Goal: Information Seeking & Learning: Check status

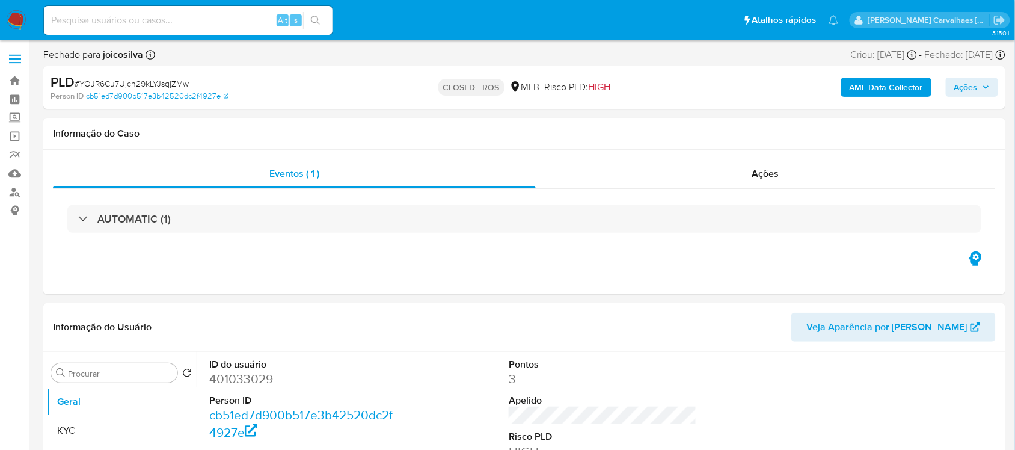
select select "10"
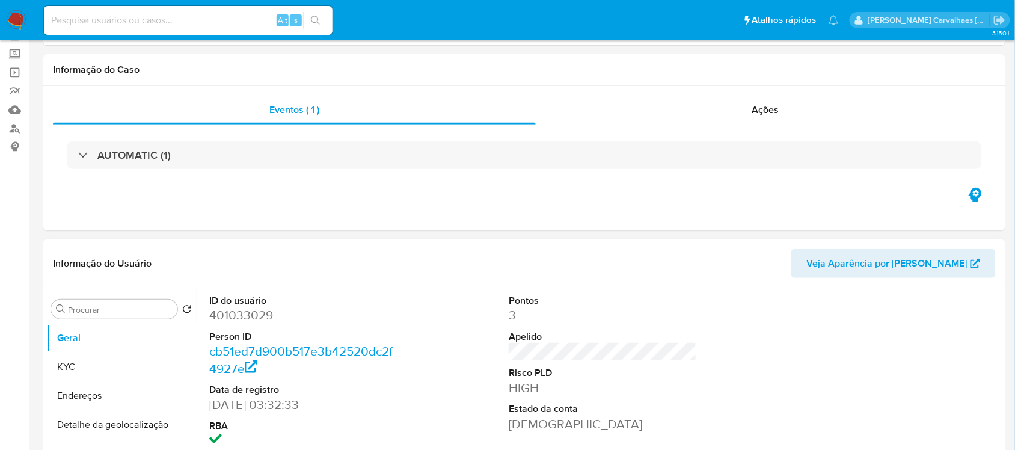
scroll to position [150, 0]
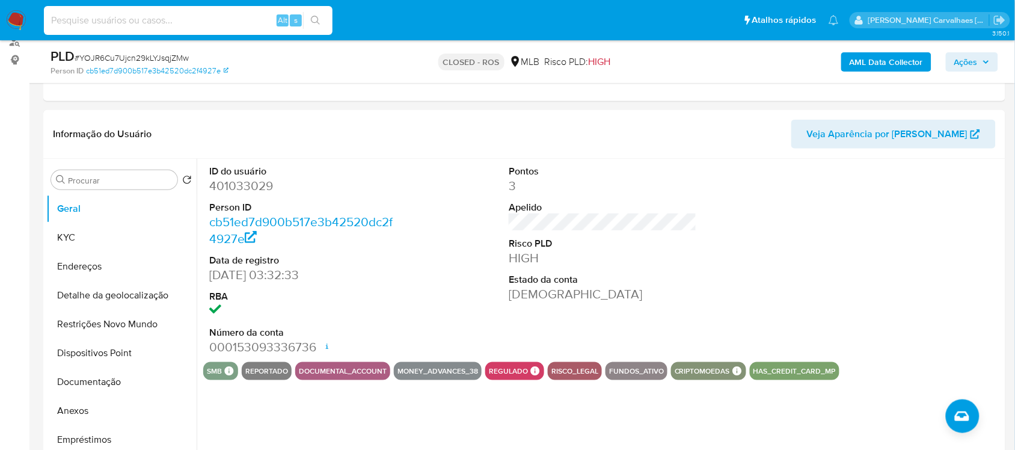
click at [209, 21] on input at bounding box center [188, 21] width 289 height 16
paste input "J61yn9DeOYItVwKRGSVut5v4"
type input "J61yn9DeOYItVwKRGSVut5v4"
click at [313, 16] on icon "search-icon" at bounding box center [316, 21] width 10 height 10
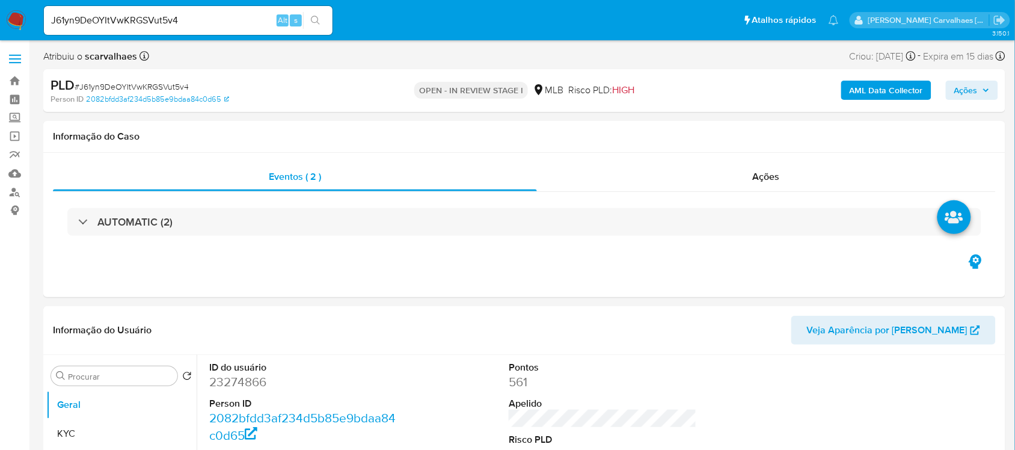
select select "10"
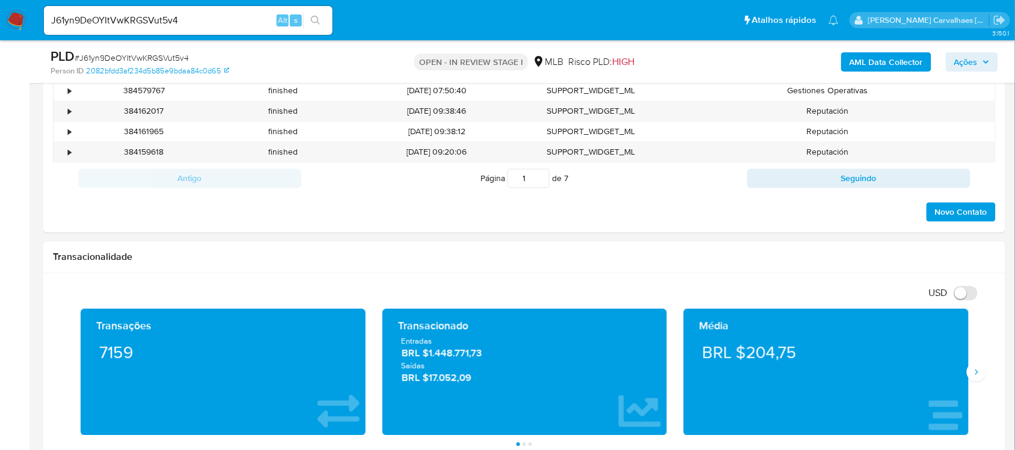
scroll to position [677, 0]
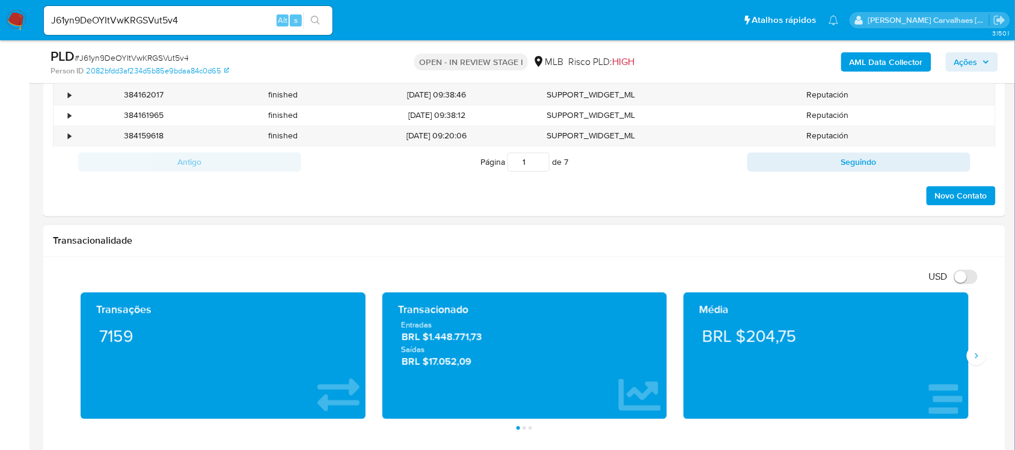
click at [973, 368] on div "Média BRL $204,75" at bounding box center [826, 356] width 302 height 126
click at [974, 363] on button "Siguiente" at bounding box center [976, 355] width 19 height 19
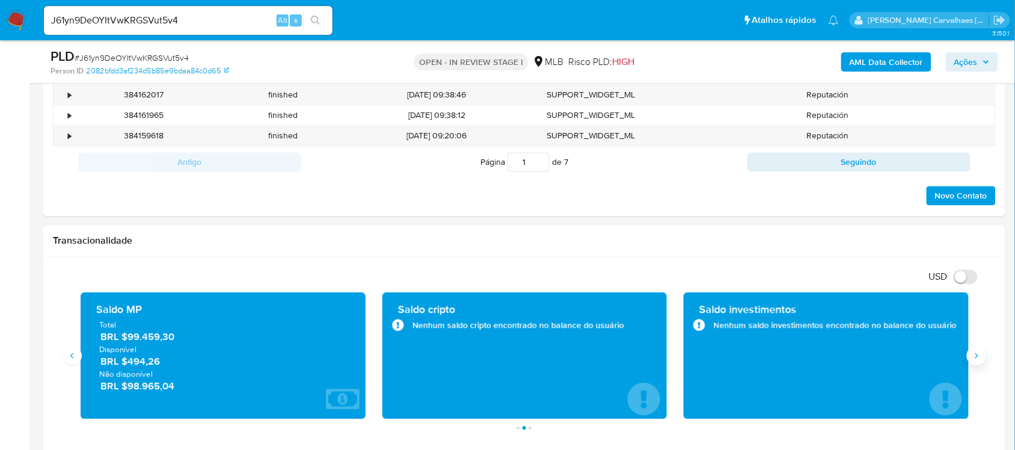
click at [975, 351] on button "Siguiente" at bounding box center [976, 355] width 19 height 19
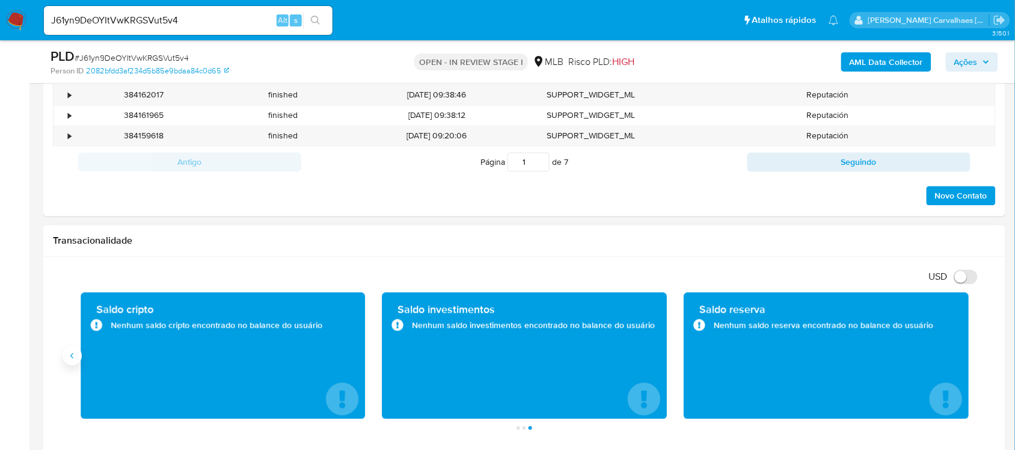
click at [76, 354] on icon "Anterior" at bounding box center [72, 356] width 10 height 10
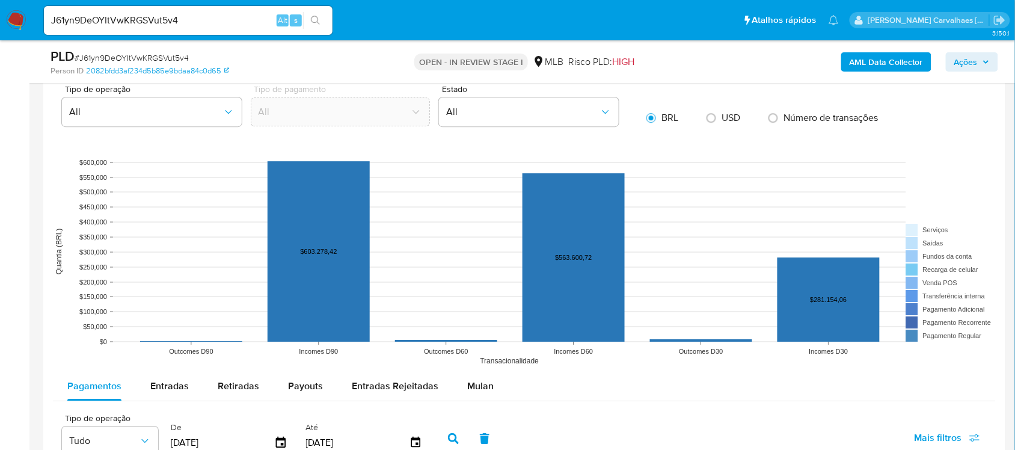
scroll to position [752, 0]
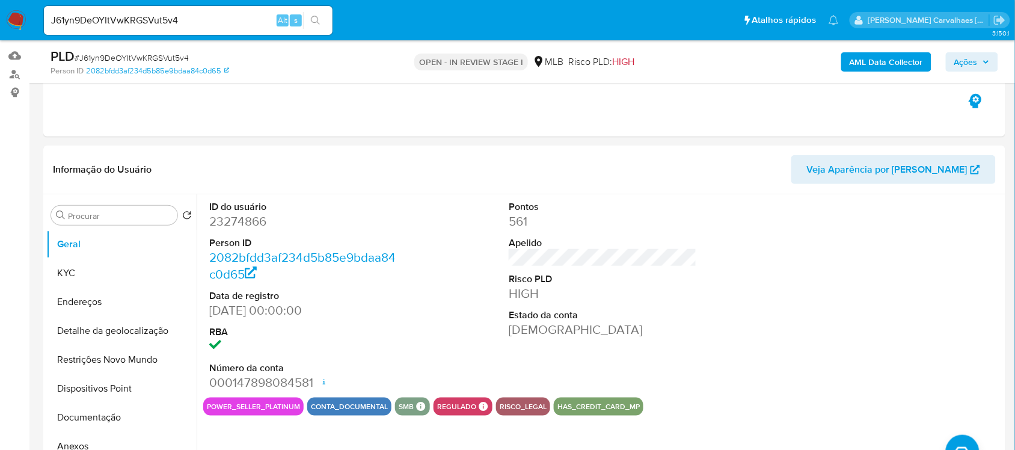
scroll to position [226, 0]
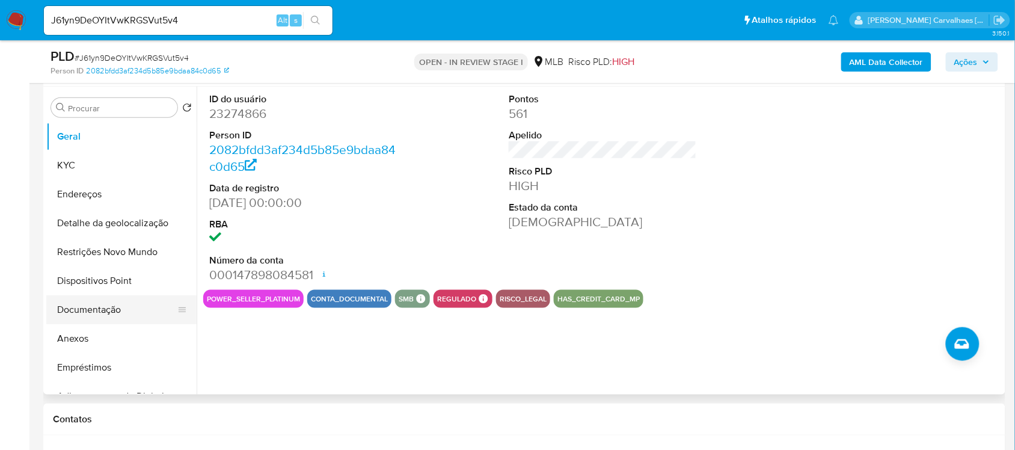
click at [121, 314] on button "Documentação" at bounding box center [116, 309] width 141 height 29
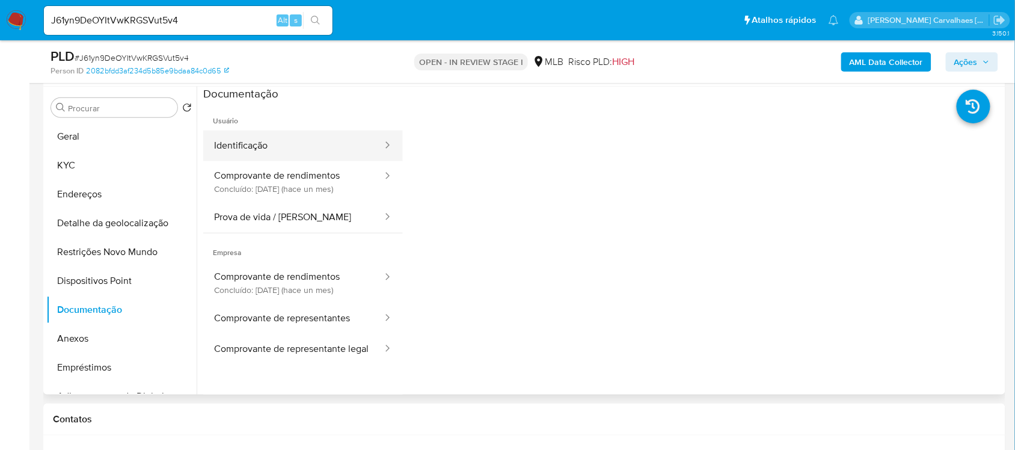
click at [287, 151] on button "Identificação" at bounding box center [293, 146] width 180 height 31
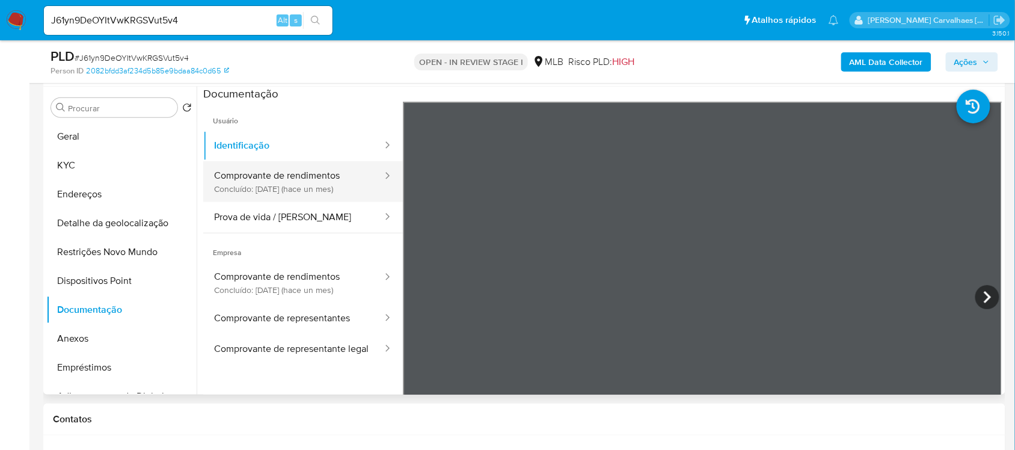
click at [298, 175] on button "Comprovante de rendimentos Concluído: 11/07/2025 (hace un mes)" at bounding box center [293, 181] width 180 height 41
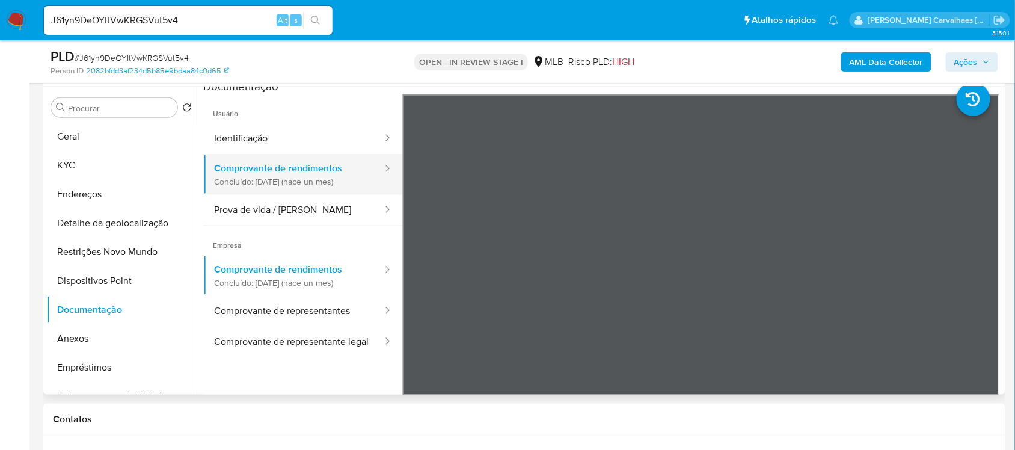
scroll to position [0, 0]
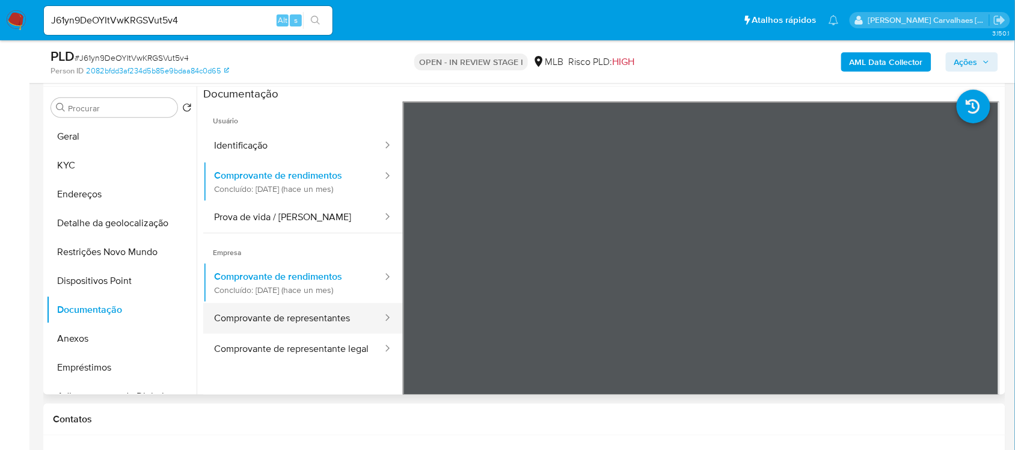
click at [310, 317] on button "Comprovante de representantes" at bounding box center [293, 318] width 180 height 31
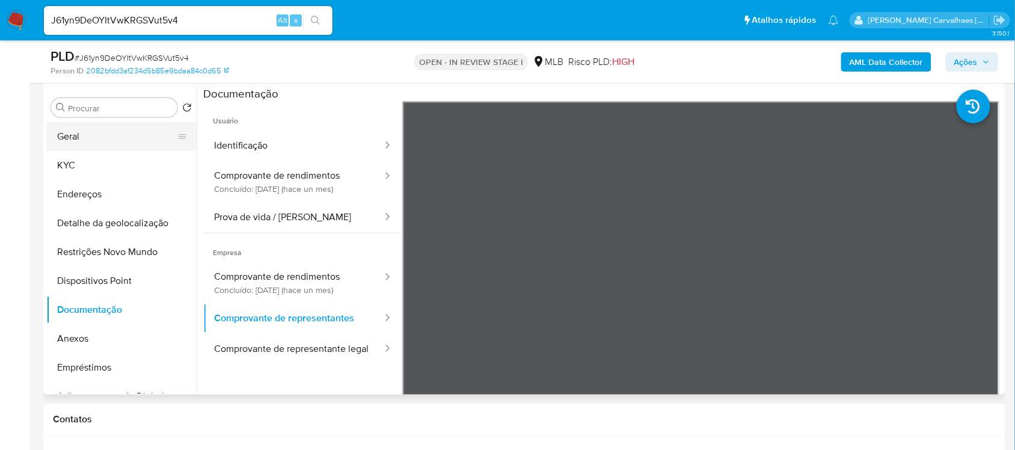
click at [106, 137] on button "Geral" at bounding box center [116, 136] width 141 height 29
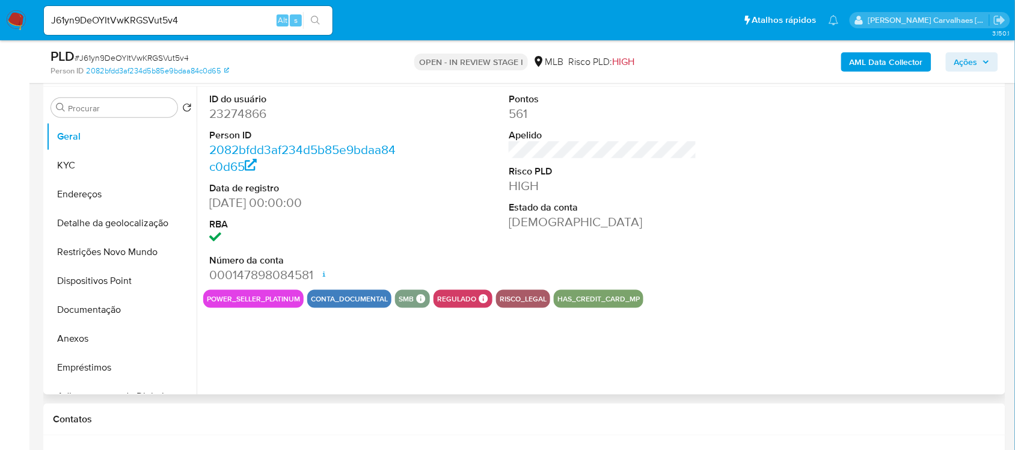
scroll to position [150, 0]
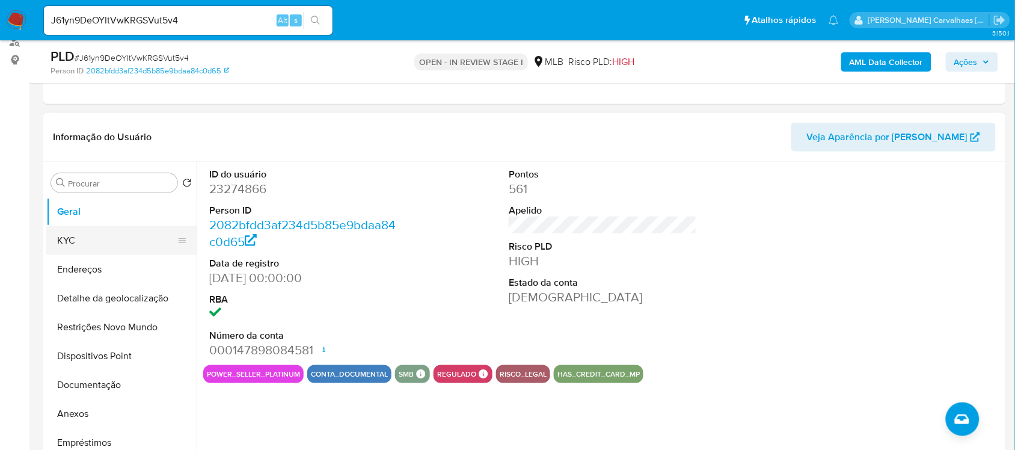
click at [124, 248] on button "KYC" at bounding box center [116, 240] width 141 height 29
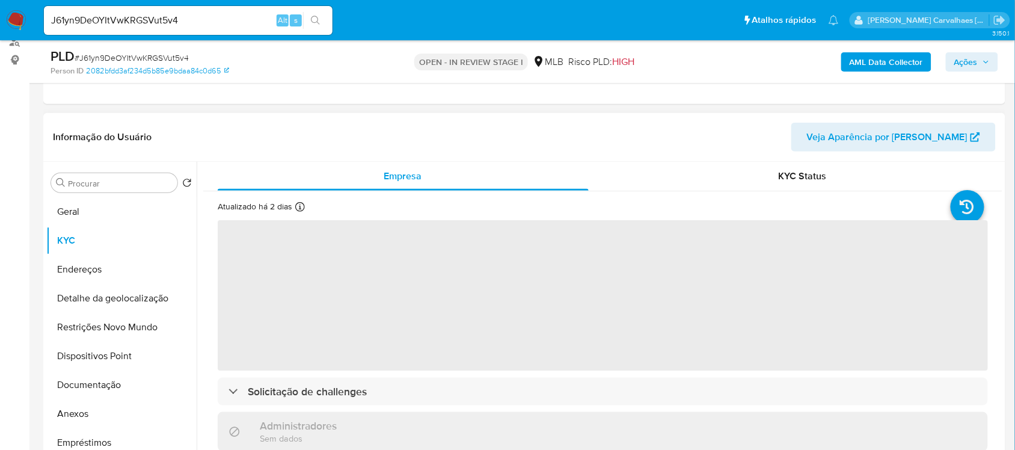
scroll to position [75, 0]
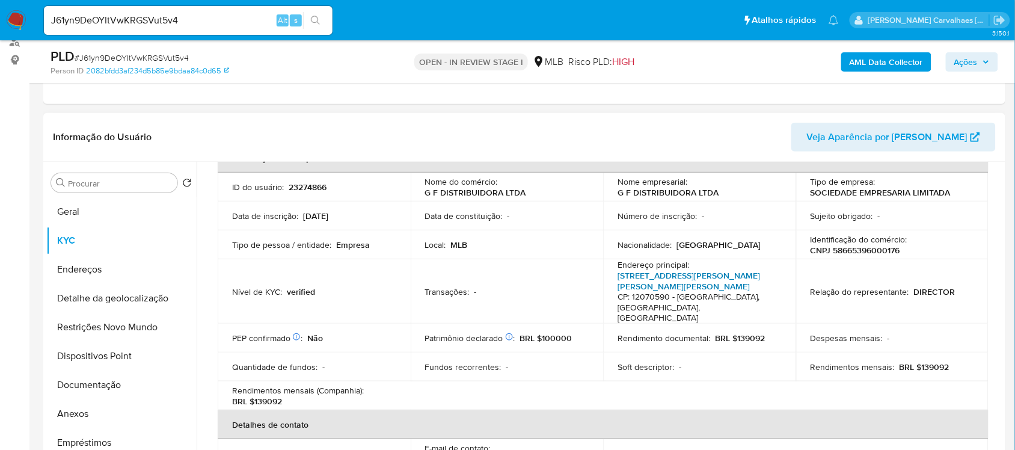
click at [659, 278] on link "Avenida Dom Duarte Leopoldo E Silva 196, Vila São José" at bounding box center [689, 280] width 143 height 23
click at [94, 272] on button "Endereços" at bounding box center [116, 269] width 141 height 29
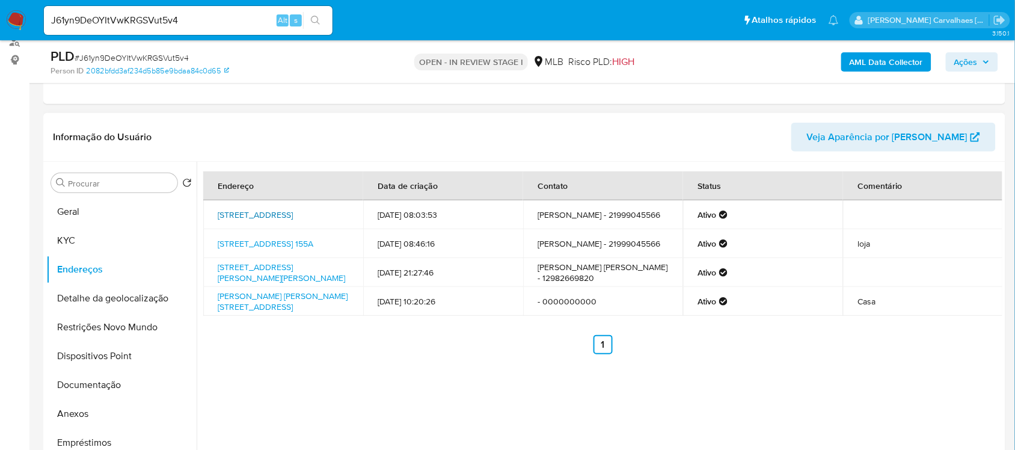
click at [256, 218] on link "Rua Turquesa 201, Arujá, São Paulo, 07428325, Brasil 201" at bounding box center [255, 215] width 75 height 12
click at [88, 300] on button "Detalhe da geolocalização" at bounding box center [116, 298] width 141 height 29
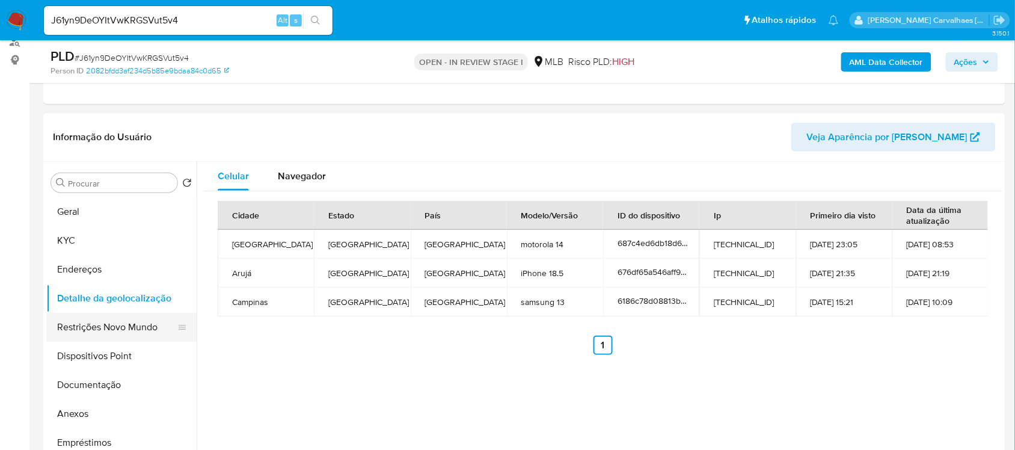
click at [138, 331] on button "Restrições Novo Mundo" at bounding box center [116, 327] width 141 height 29
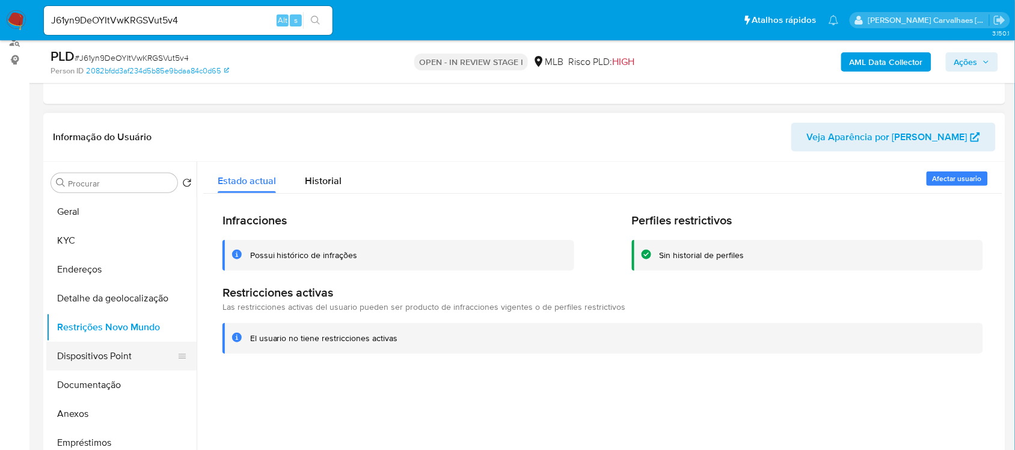
click at [143, 352] on button "Dispositivos Point" at bounding box center [116, 356] width 141 height 29
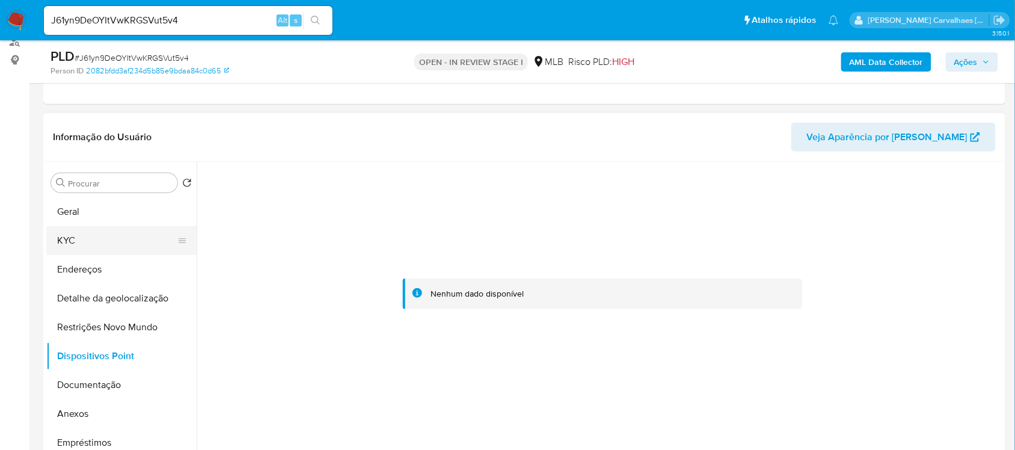
click at [73, 239] on button "KYC" at bounding box center [116, 240] width 141 height 29
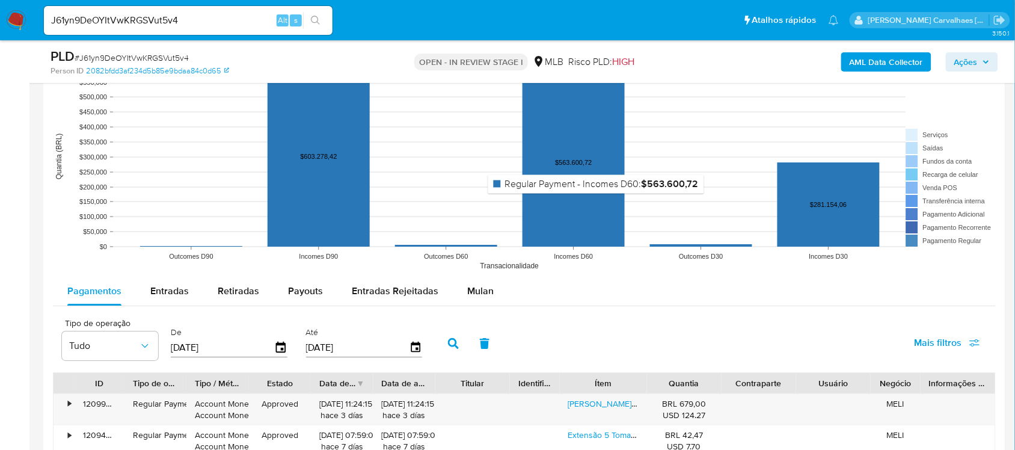
scroll to position [1278, 0]
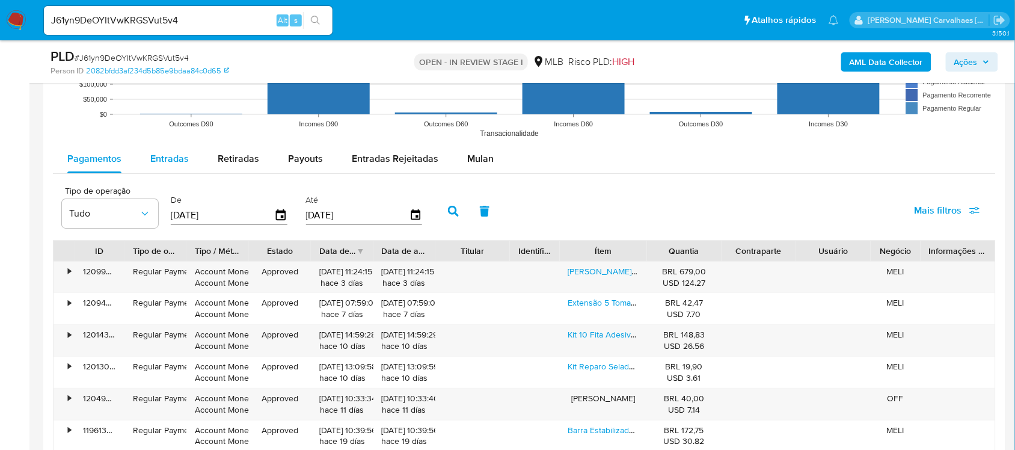
click at [167, 165] on span "Entradas" at bounding box center [169, 159] width 38 height 14
select select "10"
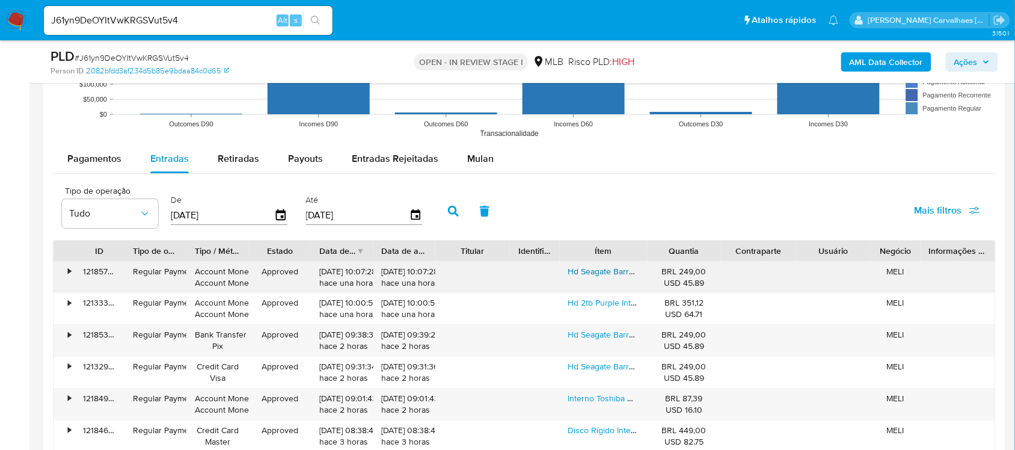
click at [598, 275] on link "Hd Seagate Barracuda 1tb 7200rpm Cache 32mb Sata 6 Gb/s Cor Prata" at bounding box center [700, 271] width 264 height 12
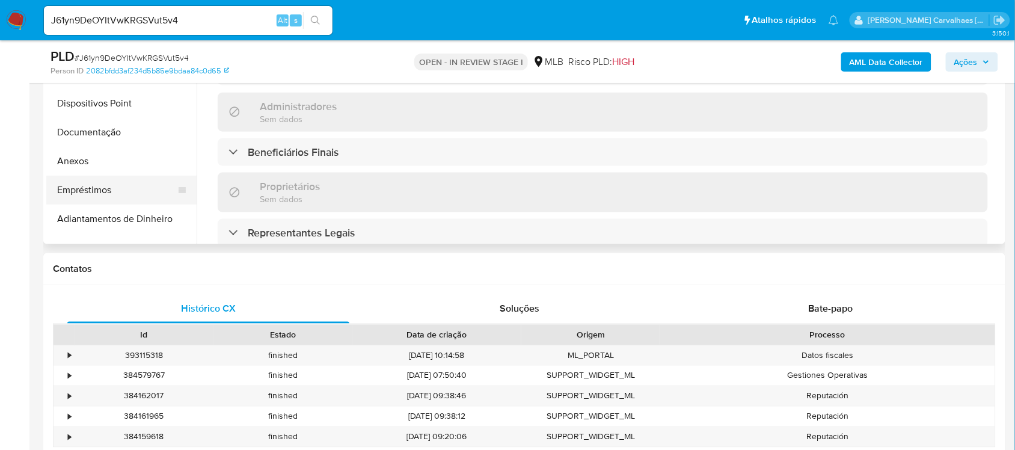
scroll to position [0, 0]
click at [91, 194] on button "Anexos" at bounding box center [116, 188] width 141 height 29
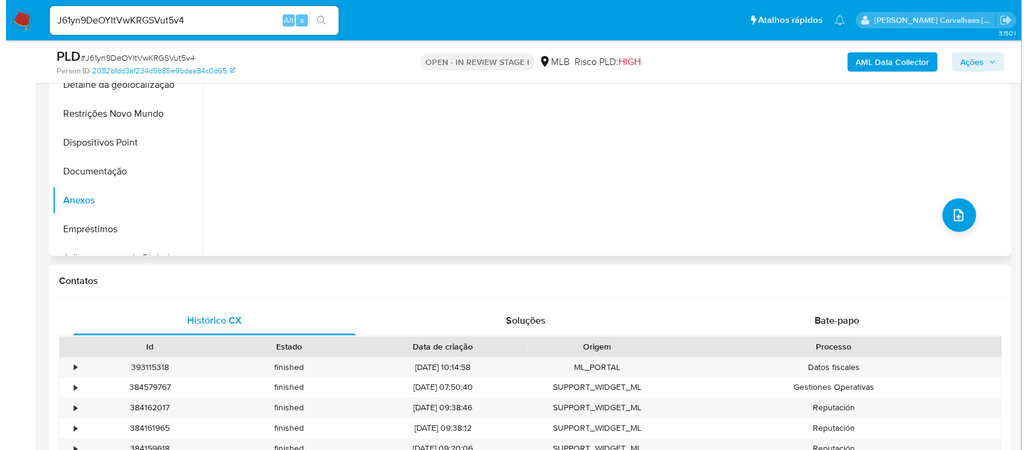
scroll to position [150, 0]
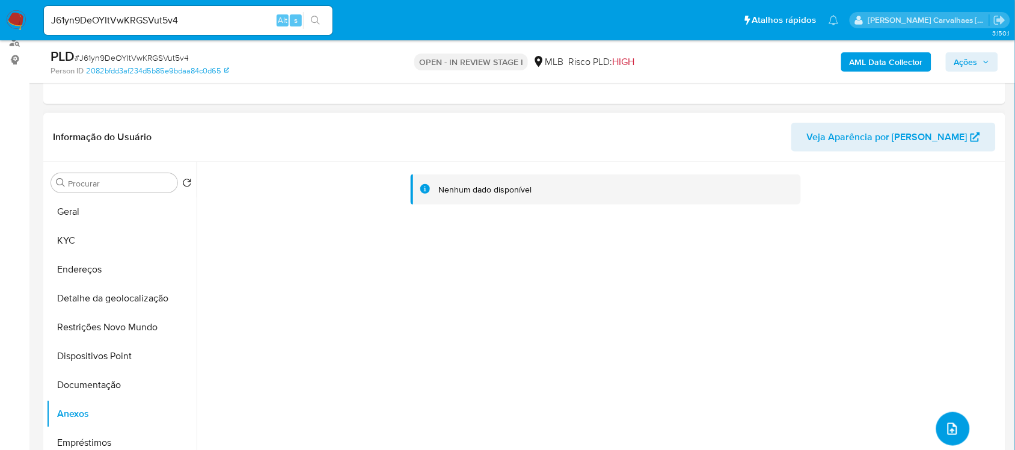
click at [945, 434] on icon "upload-file" at bounding box center [952, 429] width 14 height 14
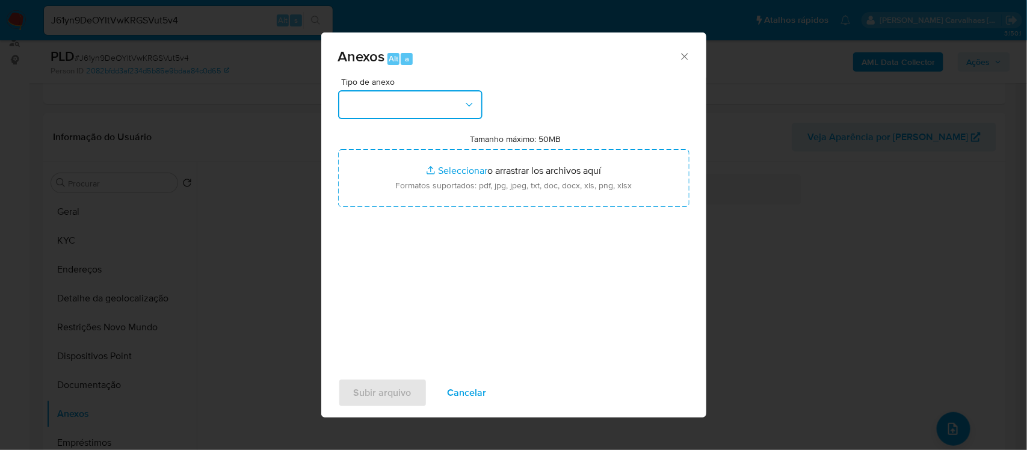
click at [447, 103] on button "button" at bounding box center [410, 104] width 144 height 29
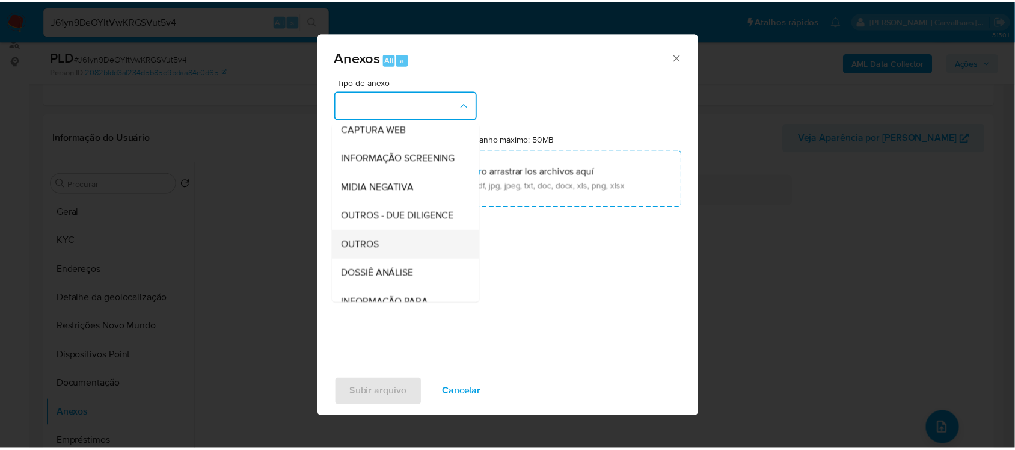
scroll to position [121, 0]
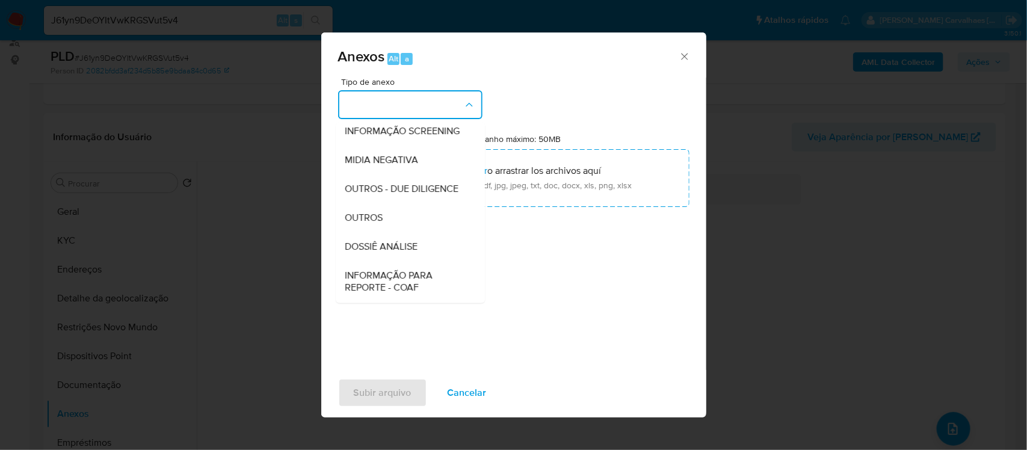
click at [384, 232] on div "OUTROS" at bounding box center [406, 217] width 123 height 29
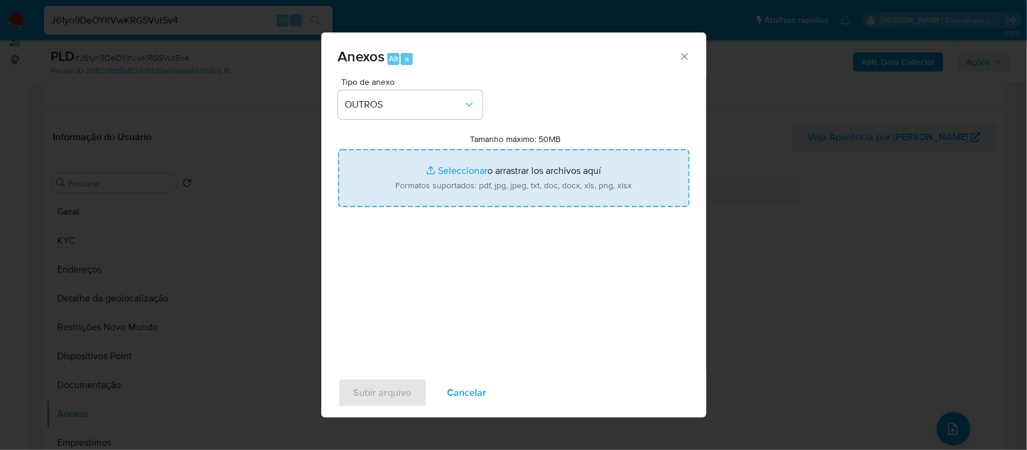
click at [443, 170] on input "Tamanho máximo: 50MB Seleccionar archivos" at bounding box center [513, 178] width 351 height 58
type input "C:\fakepath\SAR - xxxx- CNPJ 58665396000176 - G F DISTRIBUIDORA LTDA.pdf"
click at [468, 171] on input "Tamanho máximo: 50MB Seleccionar archivos" at bounding box center [513, 178] width 351 height 58
type input "C:\fakepath\Mulan G F DISTRIBUIDORA LTDA 23274866_2025_08_08_20_36_55 - Tabla d…"
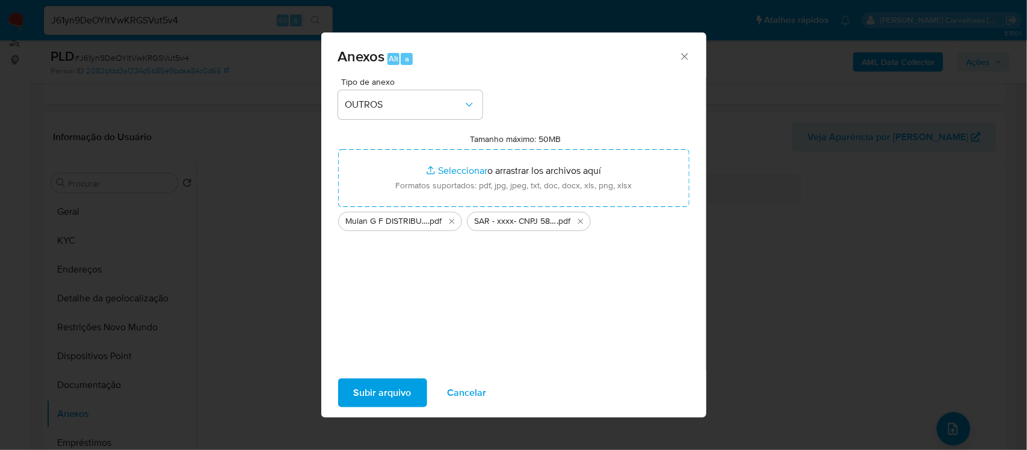
click at [372, 388] on span "Subir arquivo" at bounding box center [383, 393] width 58 height 26
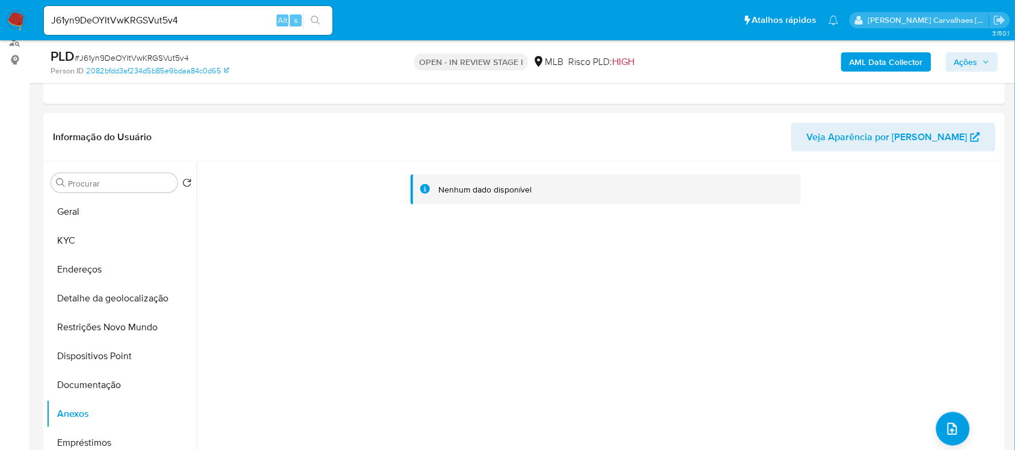
click at [958, 62] on span "Ações" at bounding box center [965, 61] width 23 height 19
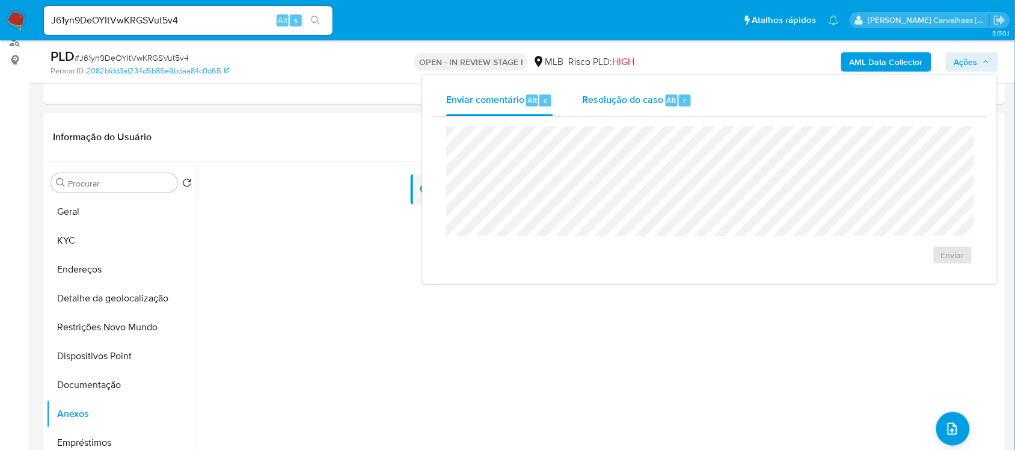
click at [600, 100] on span "Resolução do caso" at bounding box center [622, 100] width 81 height 14
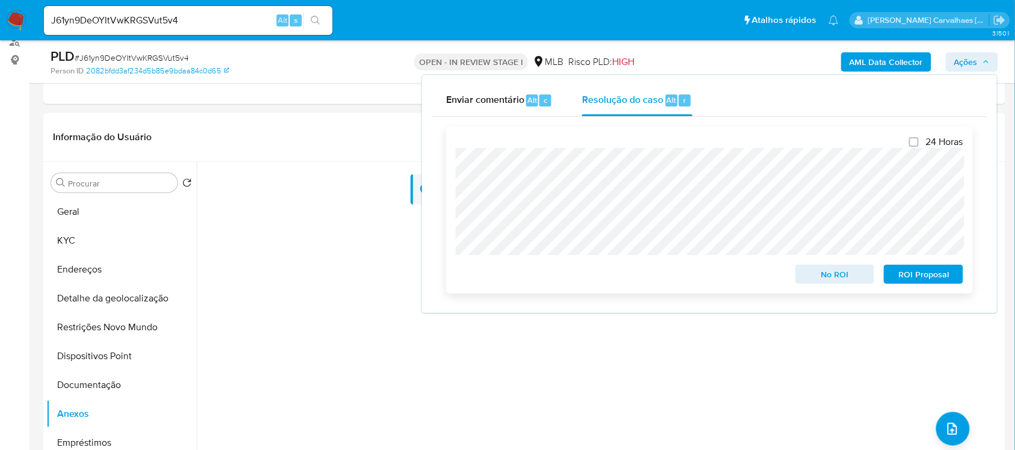
click at [915, 283] on span "ROI Proposal" at bounding box center [924, 274] width 63 height 17
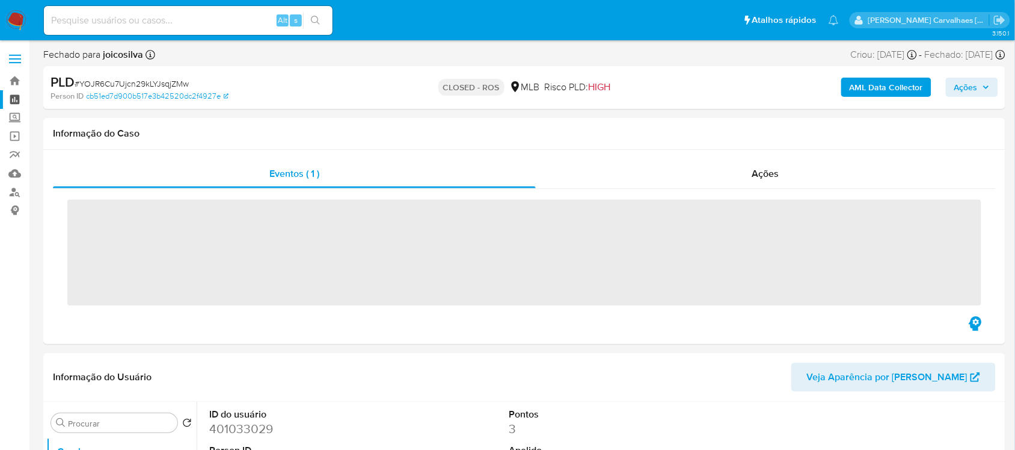
select select "10"
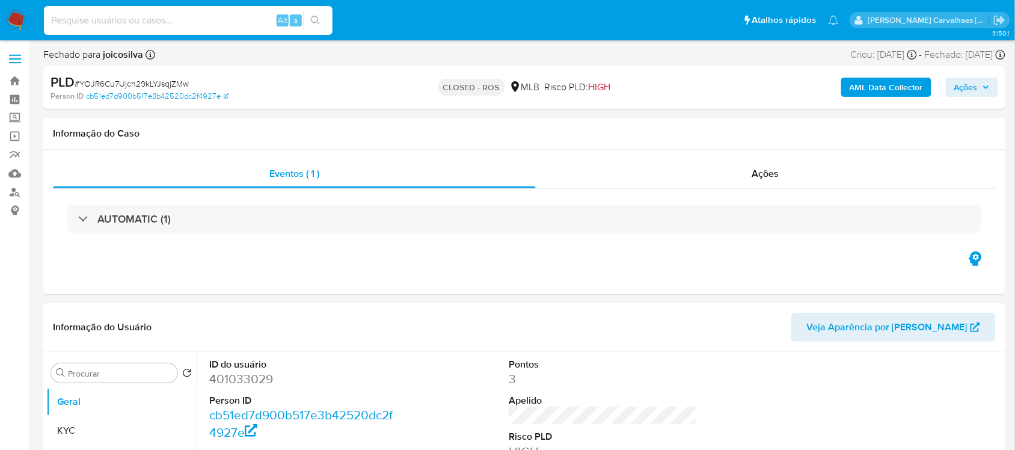
paste input "97lQHFpkJwkpjsLSy3LXB3mT"
type input "97lQHFpkJwkpjsLSy3LXB3mT"
click at [313, 16] on icon "search-icon" at bounding box center [316, 21] width 10 height 10
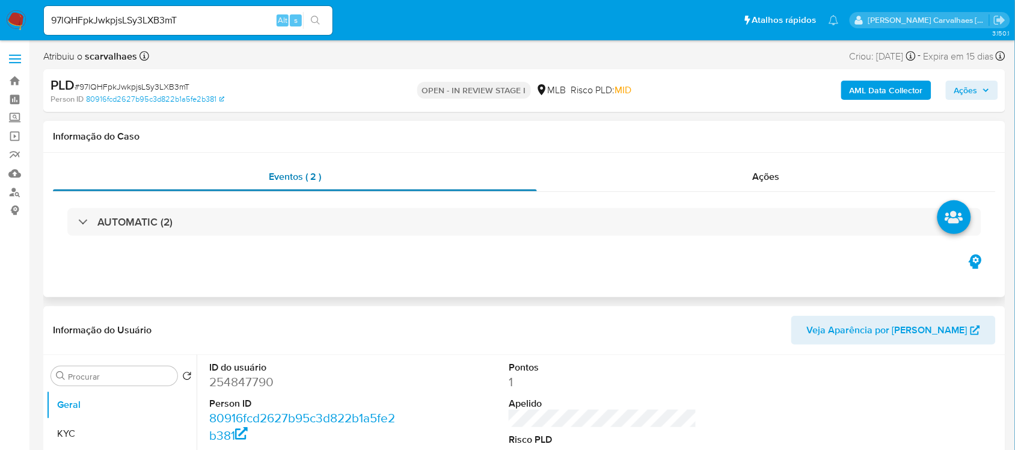
select select "10"
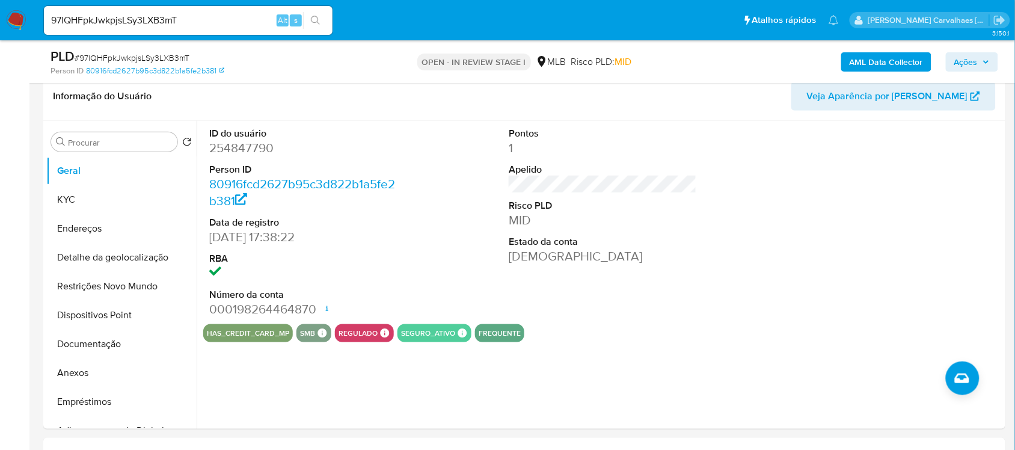
scroll to position [226, 0]
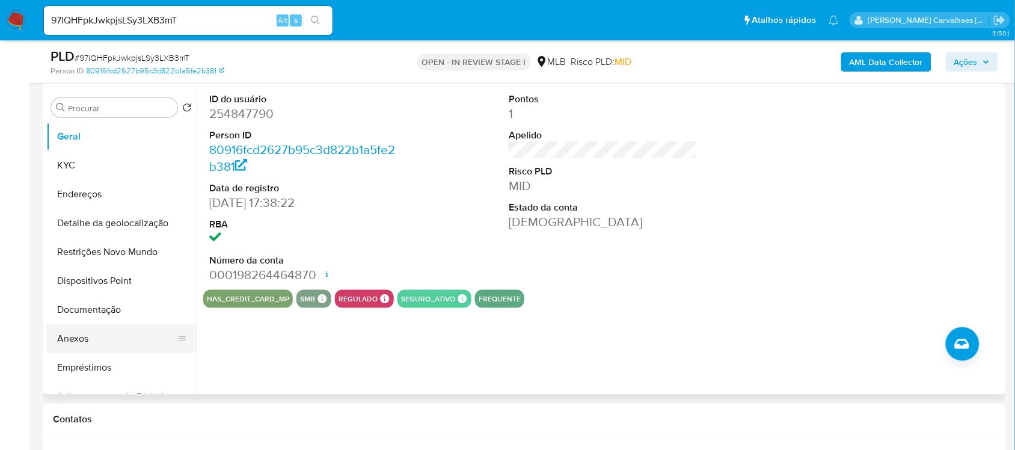
click at [117, 330] on button "Anexos" at bounding box center [116, 338] width 141 height 29
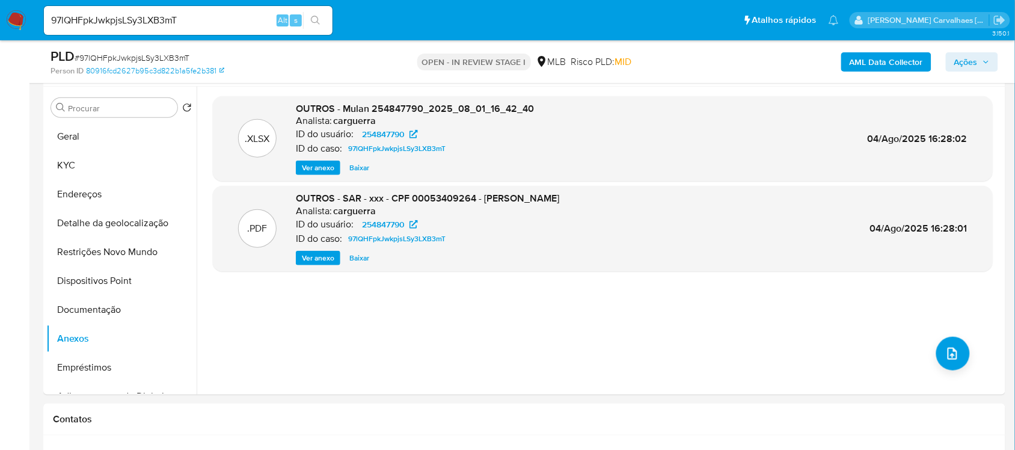
click at [978, 64] on span "Ações" at bounding box center [965, 61] width 23 height 19
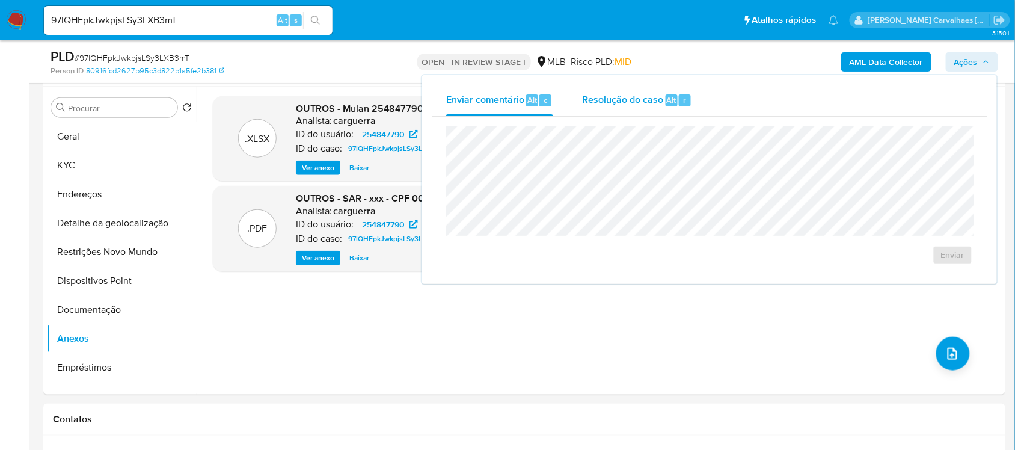
click at [597, 101] on span "Resolução do caso" at bounding box center [622, 100] width 81 height 14
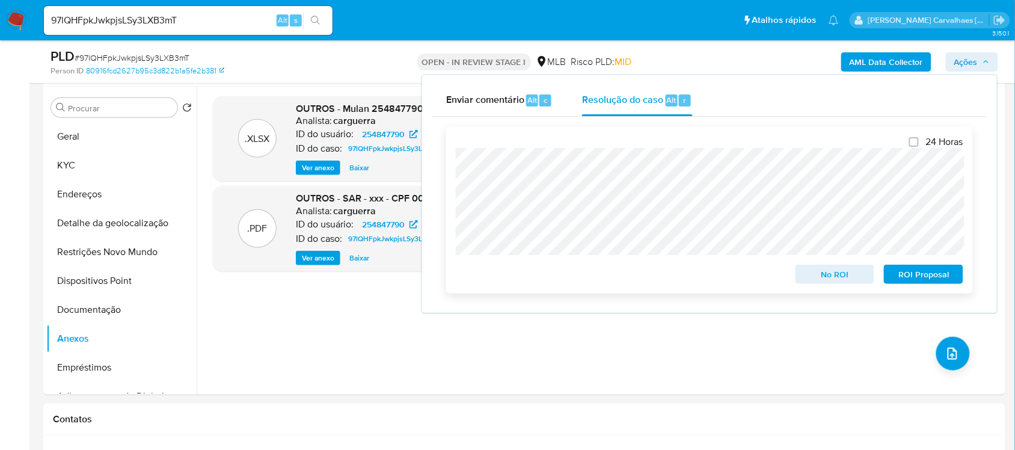
click at [932, 278] on span "ROI Proposal" at bounding box center [924, 274] width 63 height 17
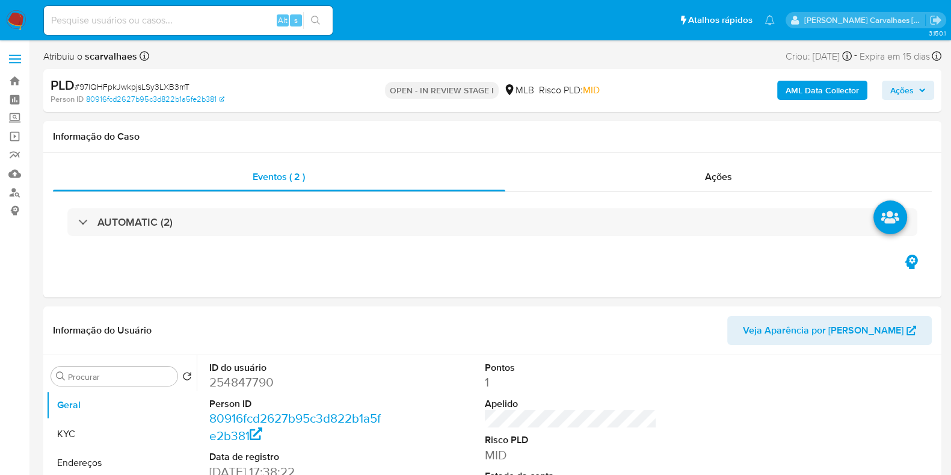
select select "10"
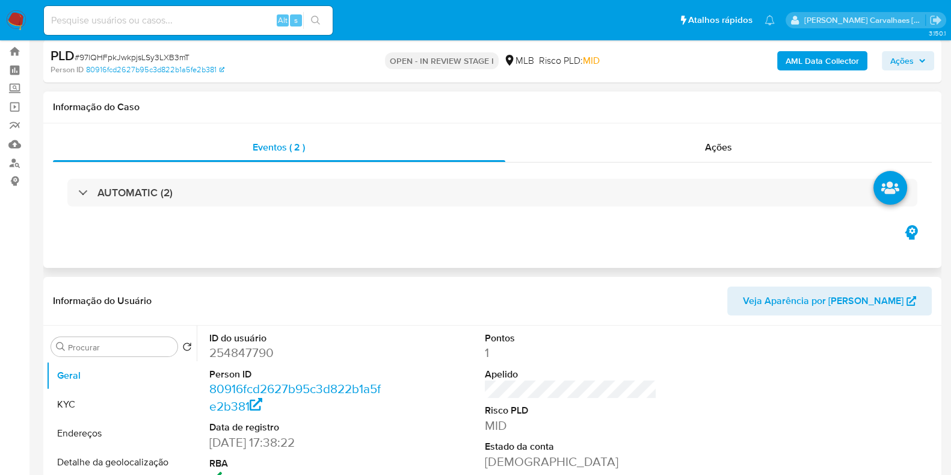
scroll to position [75, 0]
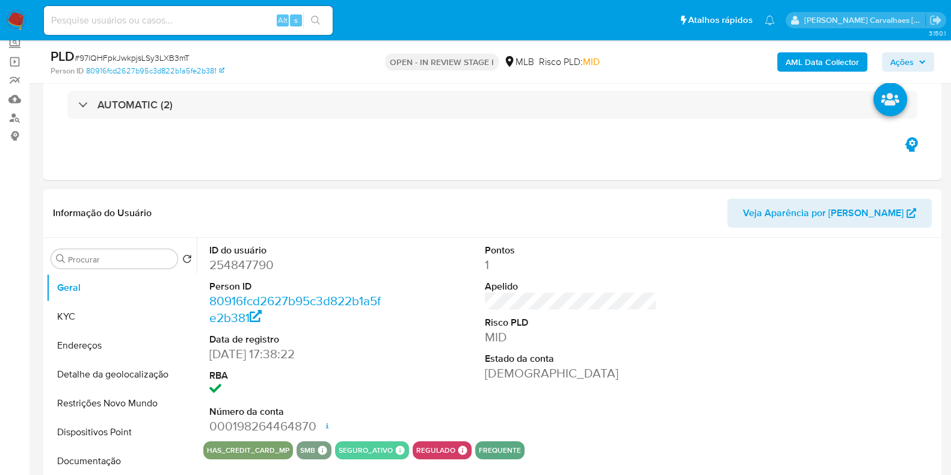
select select "10"
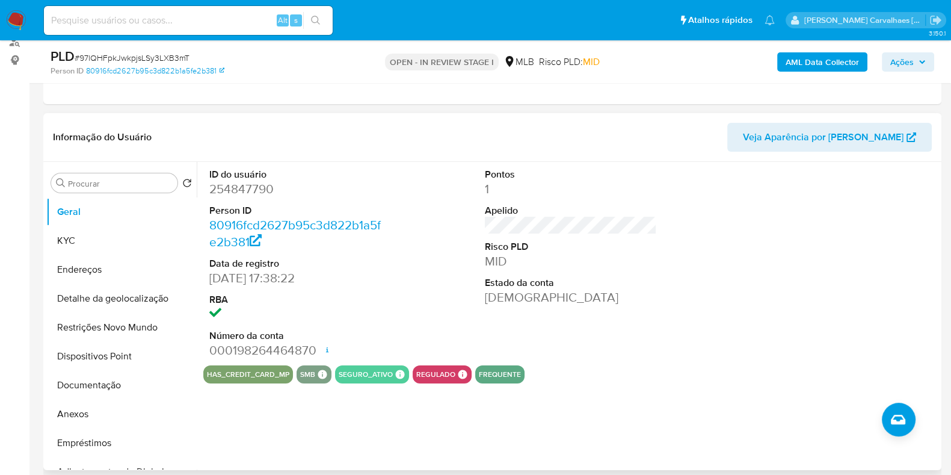
scroll to position [226, 0]
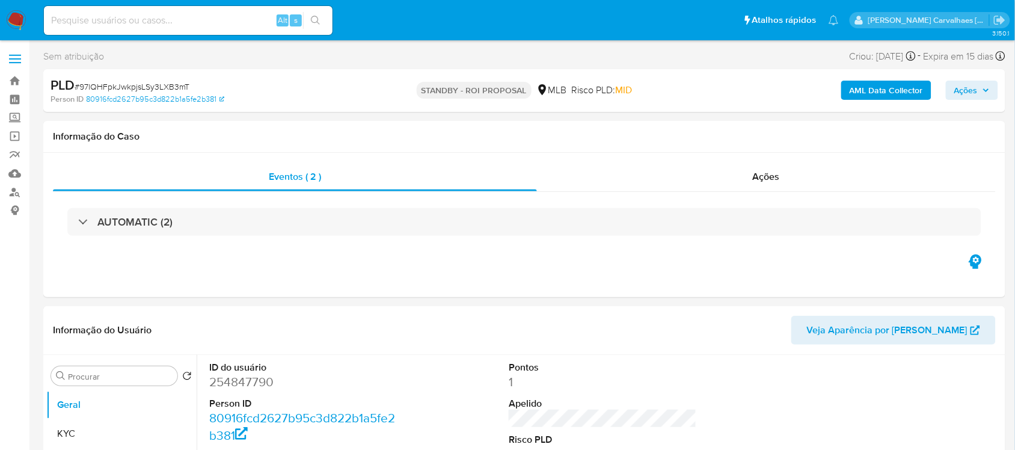
select select "10"
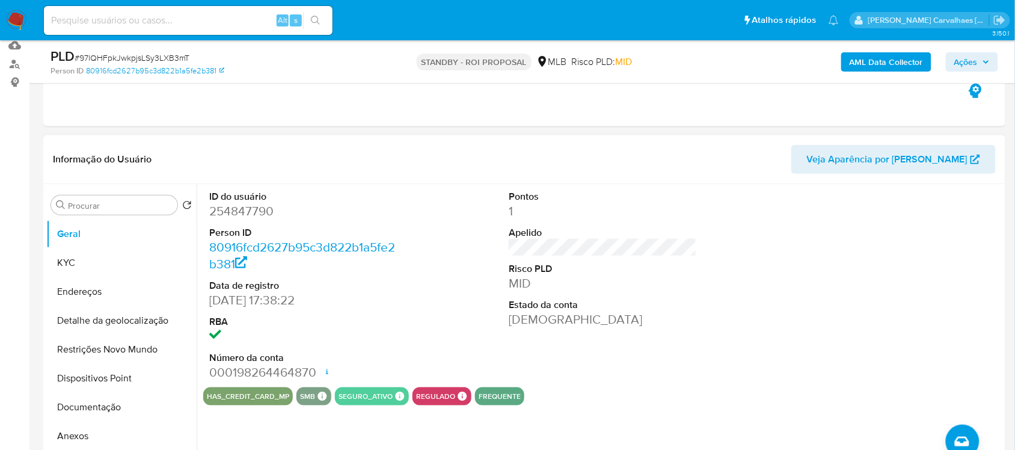
scroll to position [150, 0]
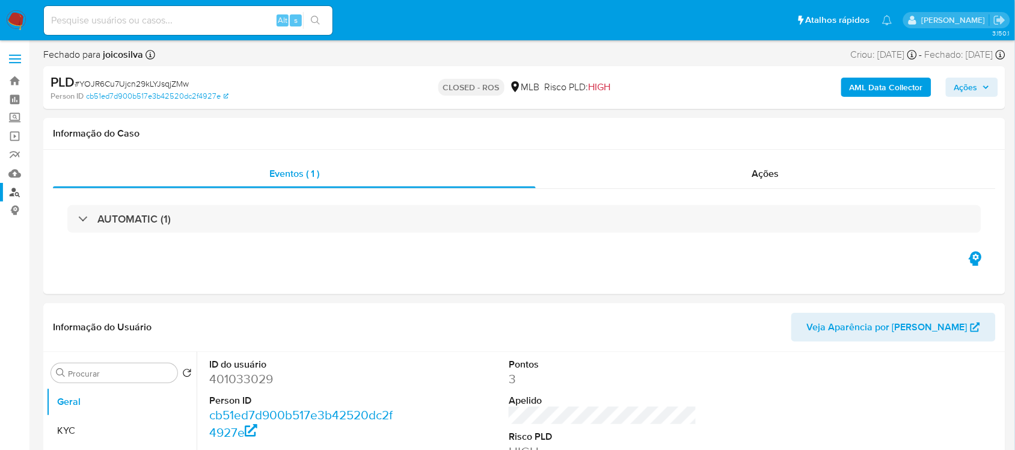
click at [16, 190] on link "Localizador de pessoas" at bounding box center [71, 192] width 143 height 19
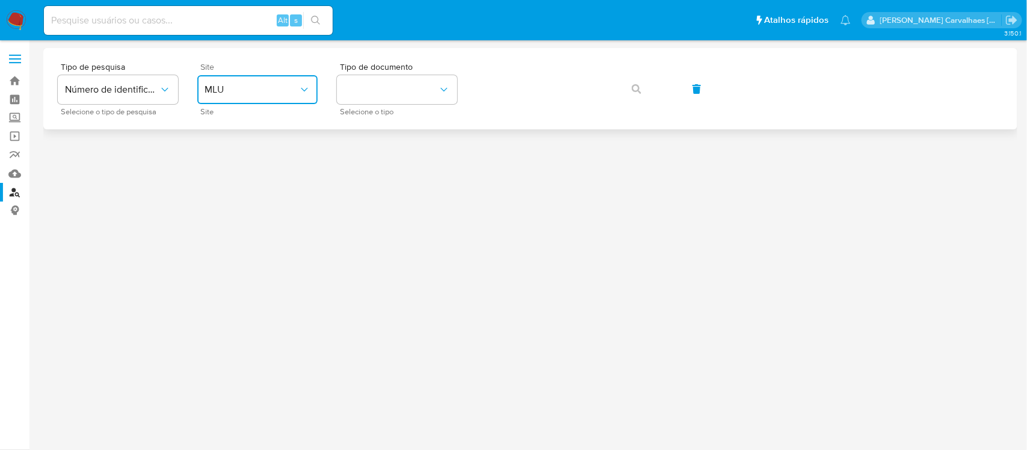
click at [257, 96] on button "MLU" at bounding box center [257, 89] width 120 height 29
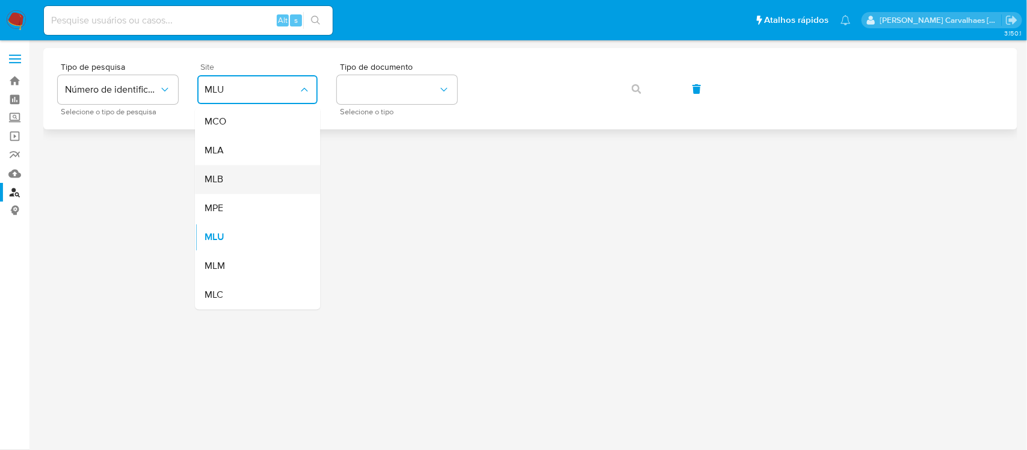
click at [229, 182] on div "MLB" at bounding box center [253, 179] width 99 height 29
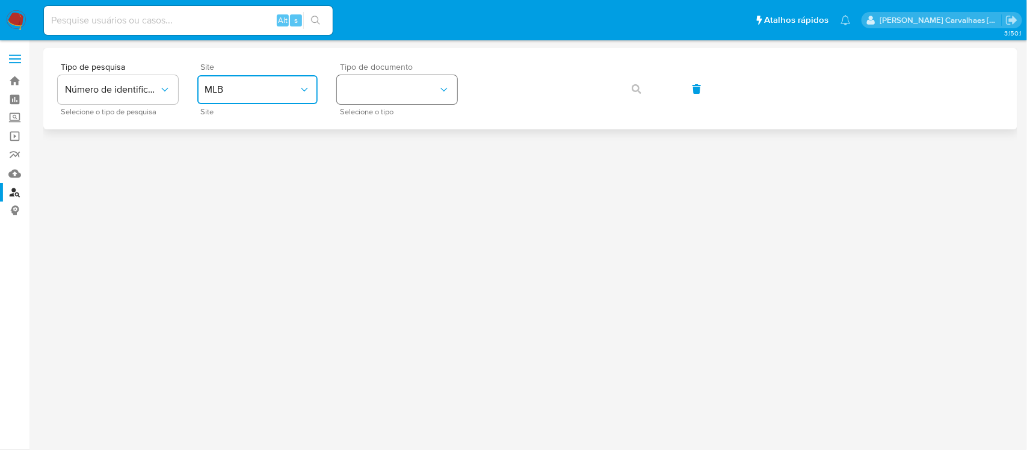
click at [389, 94] on button "identificationType" at bounding box center [397, 89] width 120 height 29
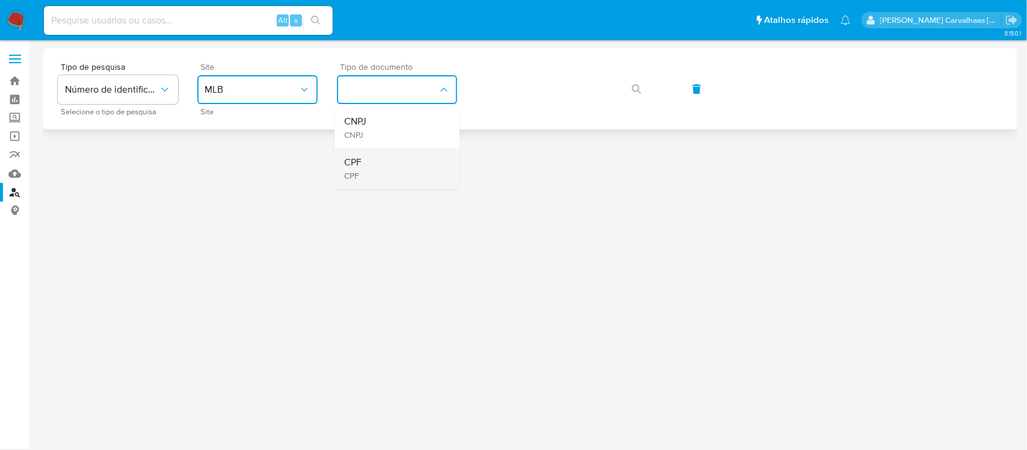
drag, startPoint x: 389, startPoint y: 95, endPoint x: 364, endPoint y: 161, distance: 70.6
click at [364, 161] on div "CPF CPF" at bounding box center [393, 169] width 99 height 41
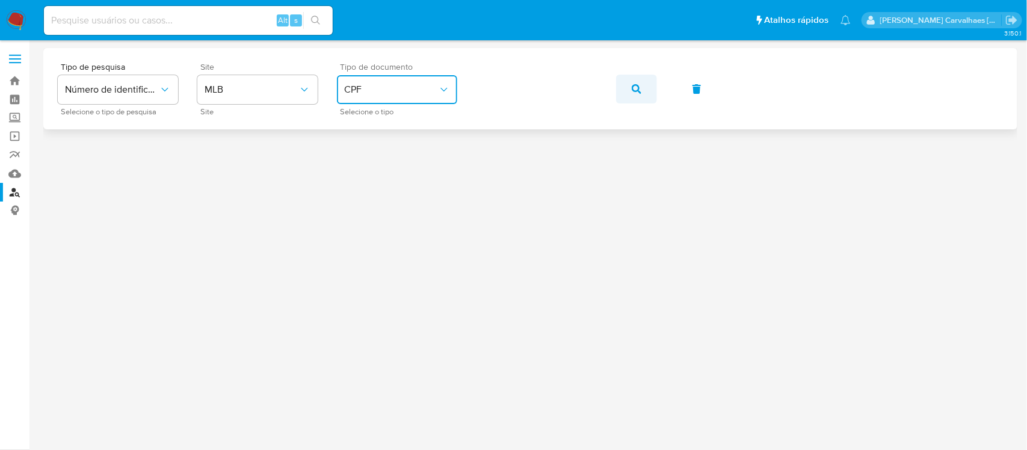
click at [632, 94] on span "button" at bounding box center [637, 89] width 10 height 26
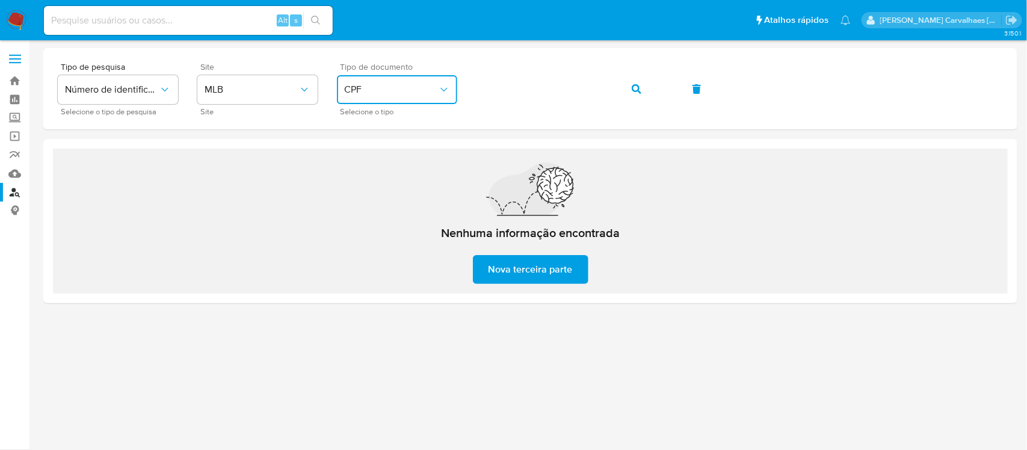
click at [370, 87] on span "CPF" at bounding box center [391, 90] width 94 height 12
click at [381, 118] on div "CNPJ CNPJ" at bounding box center [393, 128] width 99 height 41
click at [635, 86] on icon "button" at bounding box center [637, 89] width 10 height 10
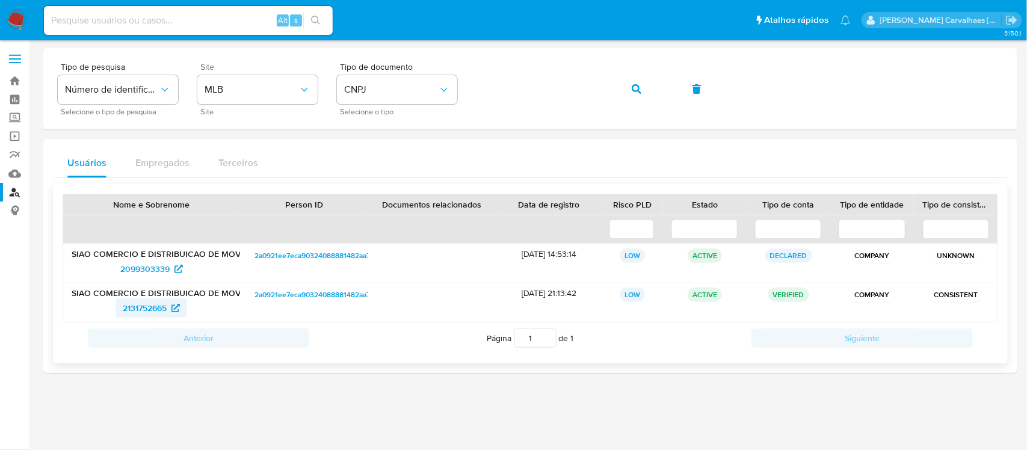
click at [152, 305] on span "2131752665" at bounding box center [145, 307] width 44 height 19
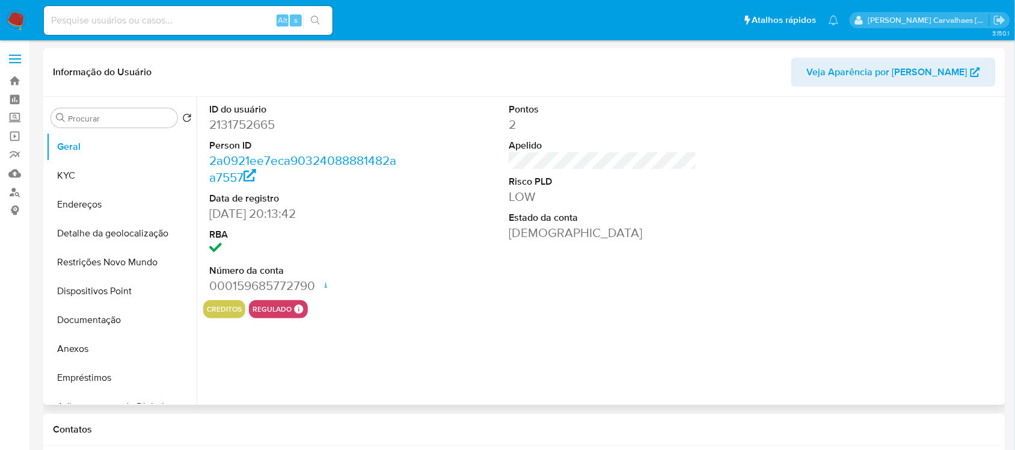
select select "10"
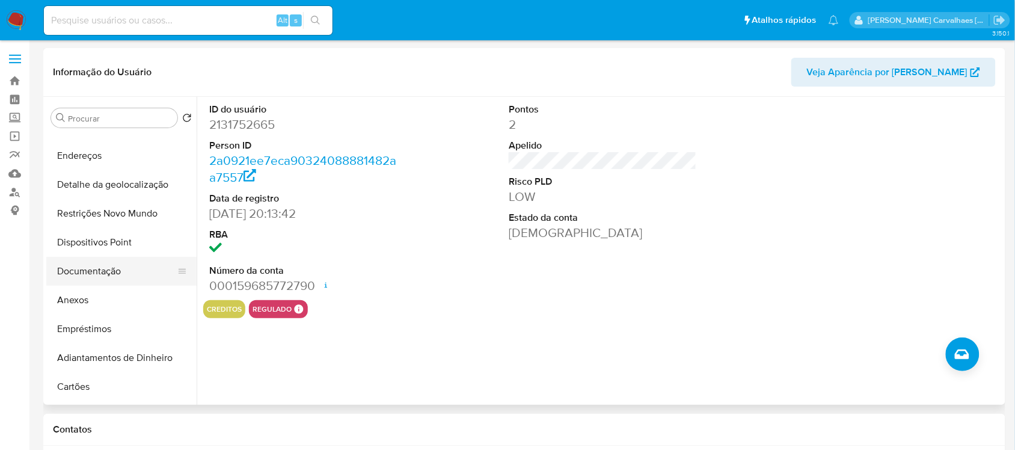
scroll to position [75, 0]
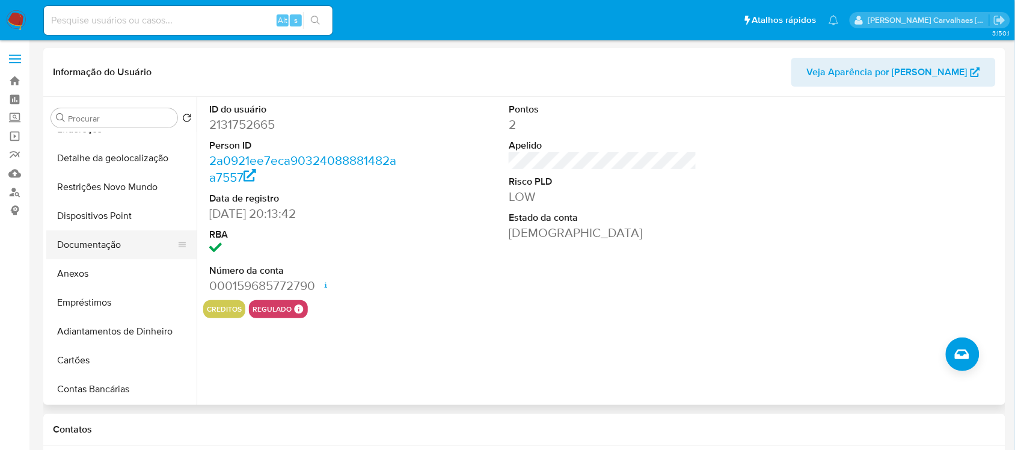
click at [97, 245] on button "Documentação" at bounding box center [116, 244] width 141 height 29
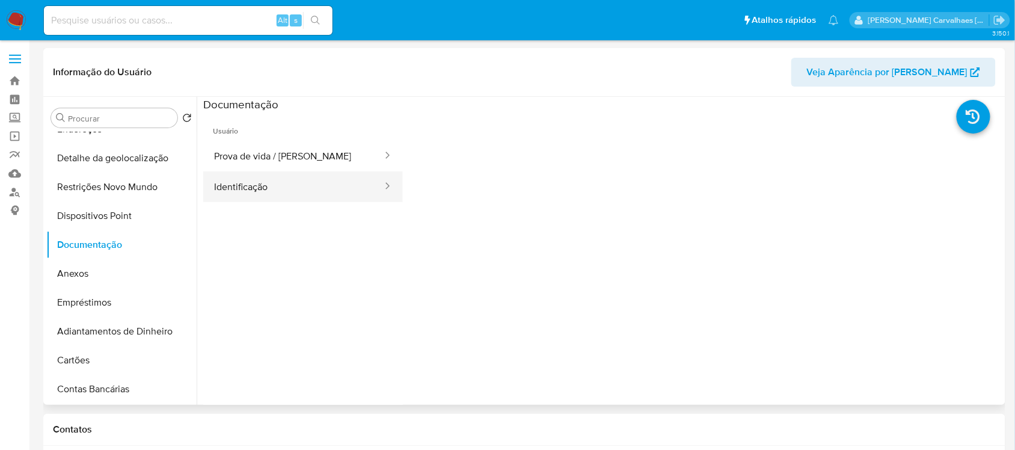
click at [310, 195] on button "Identificação" at bounding box center [293, 186] width 180 height 31
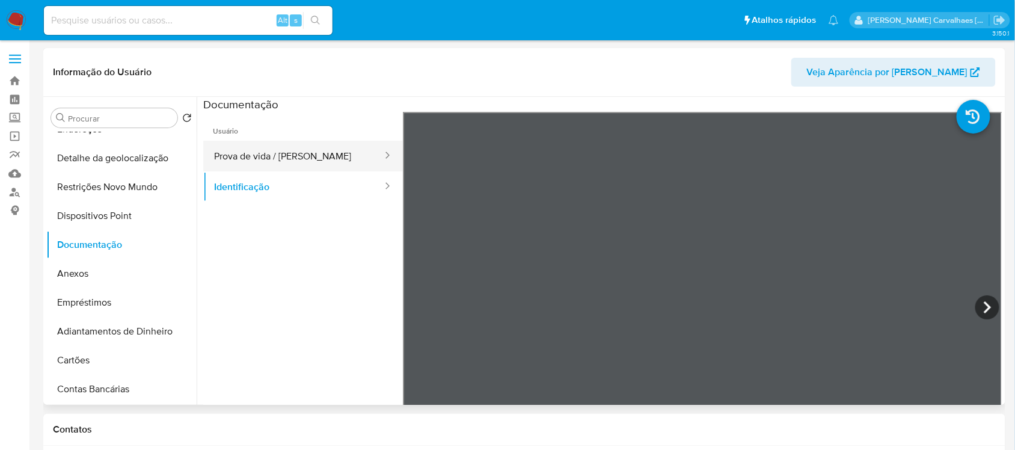
click at [254, 158] on button "Prova de vida / [PERSON_NAME]" at bounding box center [293, 156] width 180 height 31
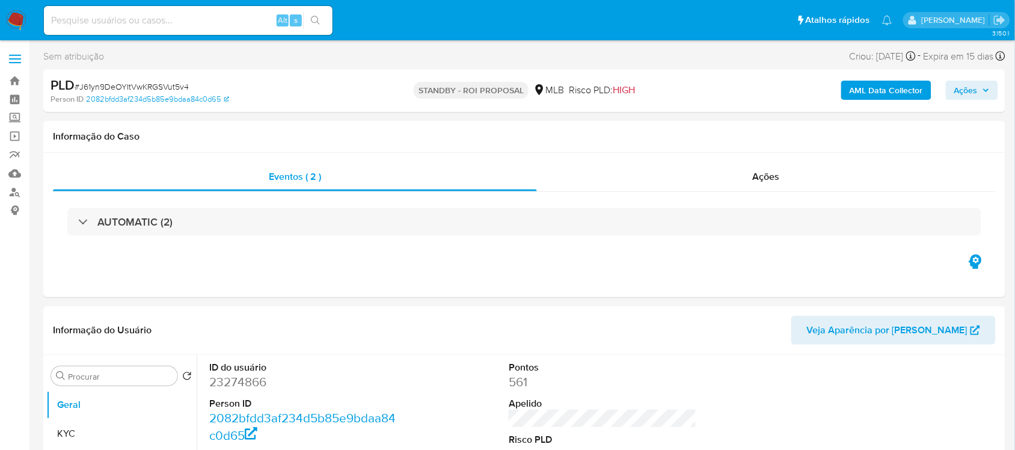
select select "10"
click at [121, 22] on input at bounding box center [188, 21] width 289 height 16
paste input "8Z204z5iQZfVWj7PWjf9UkFl"
type input "8Z204z5iQZfVWj7PWjf9UkFl"
click at [316, 18] on icon "search-icon" at bounding box center [316, 21] width 10 height 10
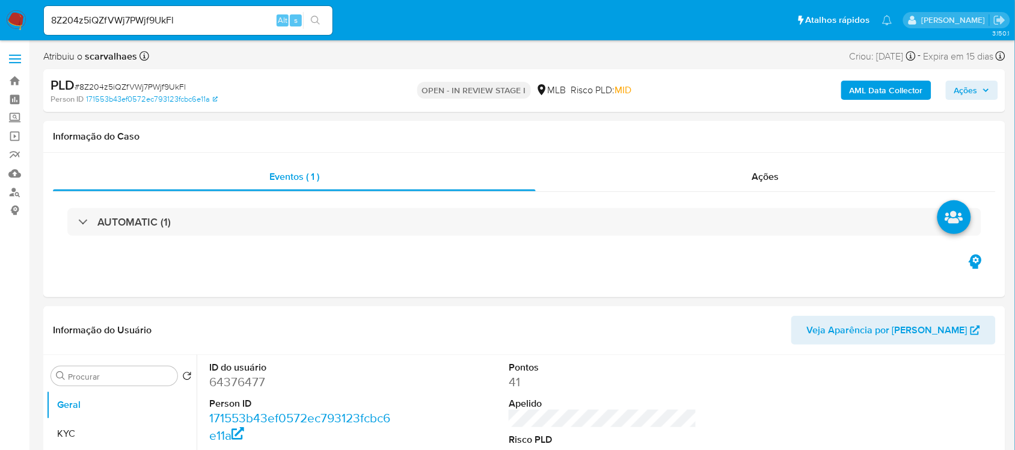
select select "10"
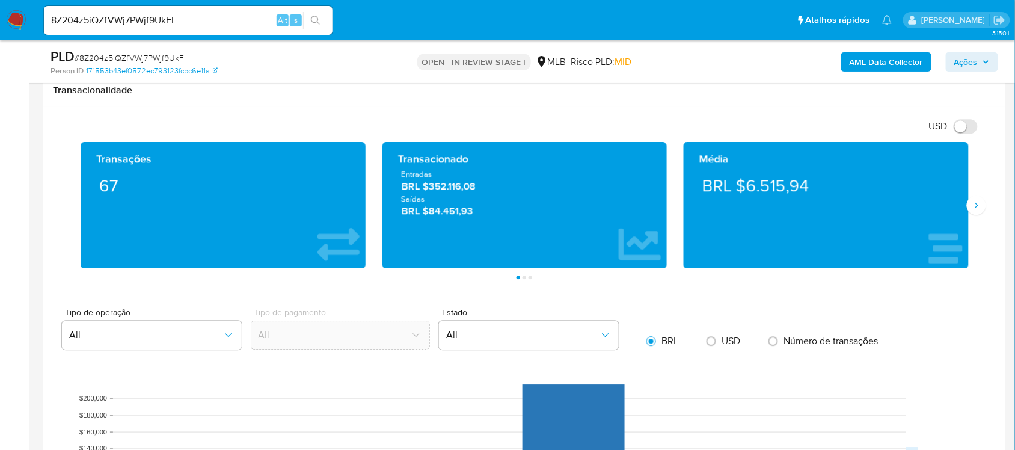
scroll to position [827, 0]
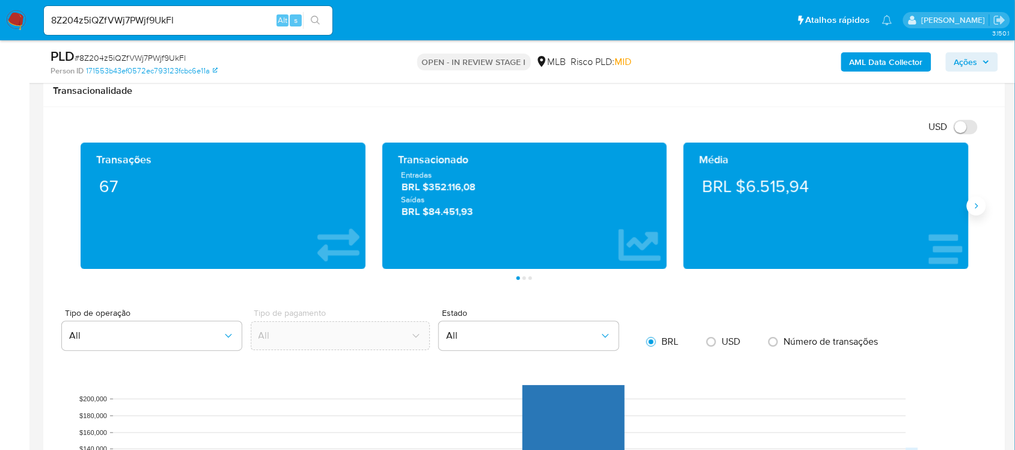
click at [975, 214] on button "Siguiente" at bounding box center [976, 205] width 19 height 19
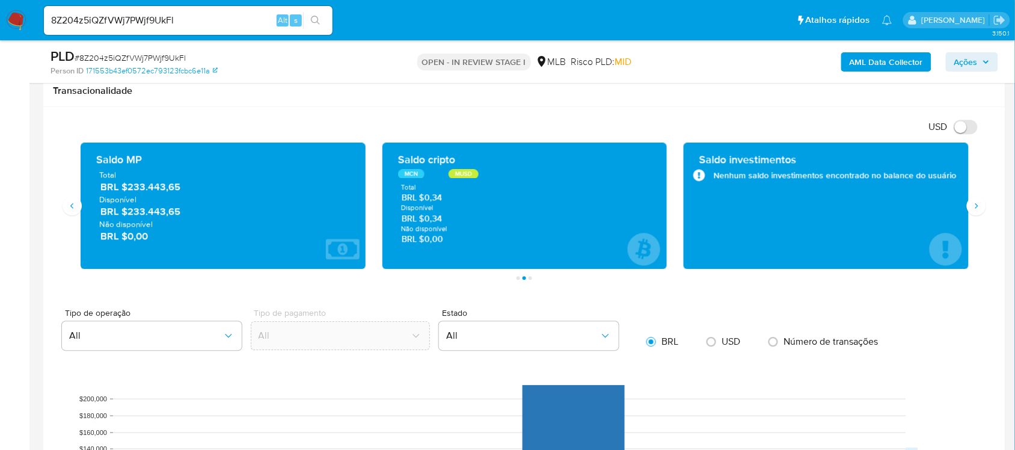
drag, startPoint x: 127, startPoint y: 197, endPoint x: 154, endPoint y: 200, distance: 27.2
click at [154, 200] on span "Disponível" at bounding box center [223, 199] width 248 height 11
click at [131, 161] on div "Saldo MP" at bounding box center [223, 159] width 254 height 14
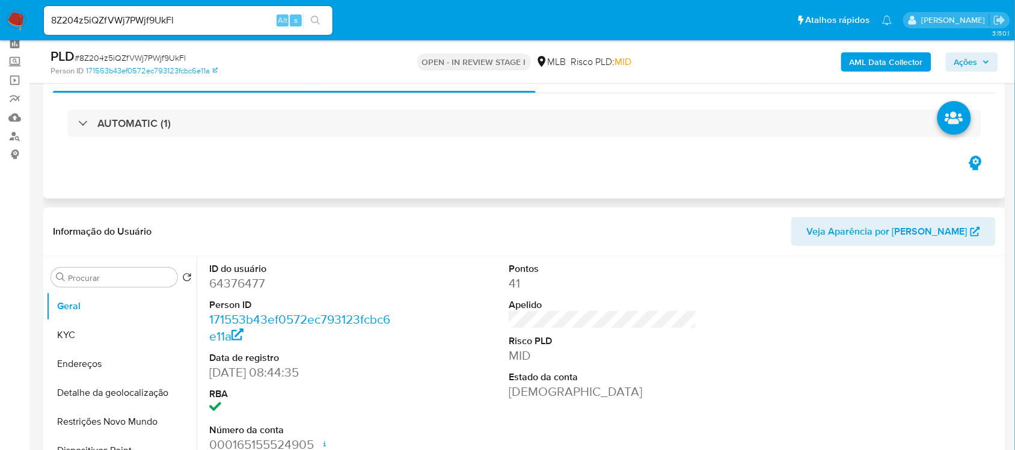
scroll to position [150, 0]
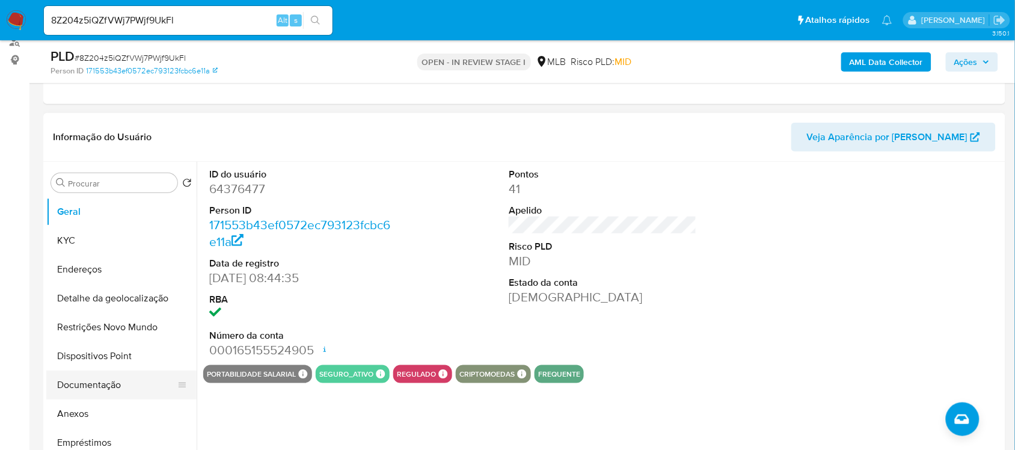
click at [91, 395] on button "Documentação" at bounding box center [116, 384] width 141 height 29
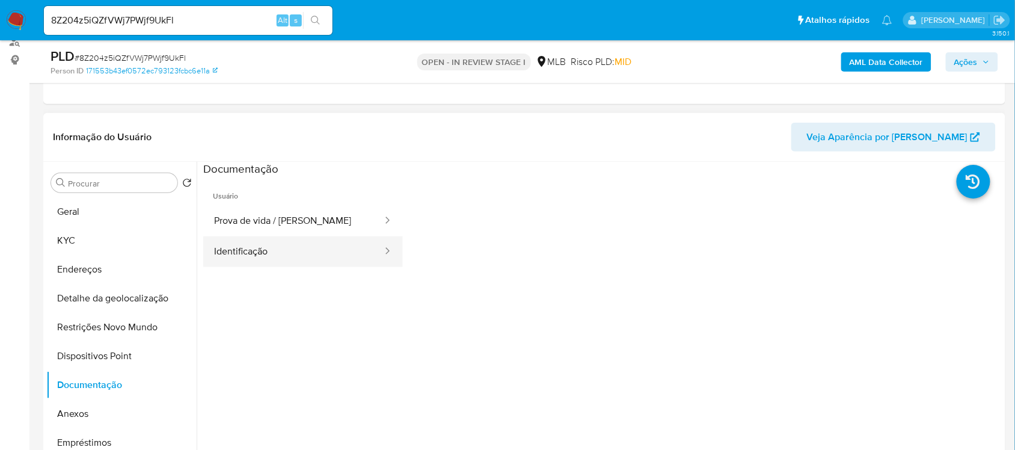
click at [257, 248] on button "Identificação" at bounding box center [293, 251] width 180 height 31
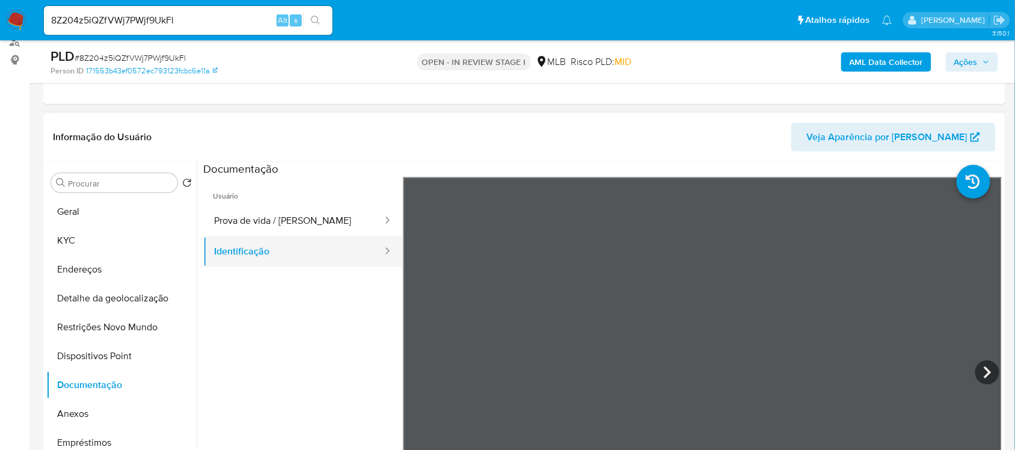
click at [257, 248] on button "Identificação" at bounding box center [293, 251] width 180 height 31
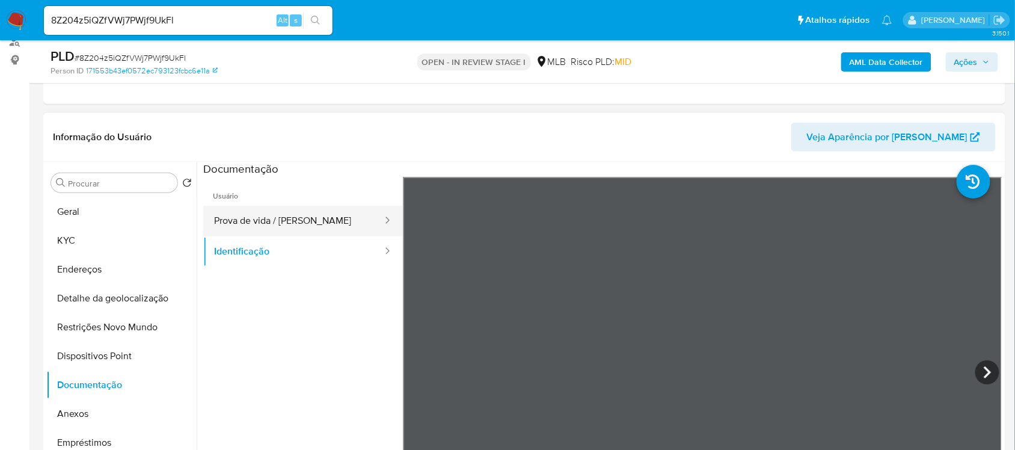
click at [281, 226] on button "Prova de vida / [PERSON_NAME]" at bounding box center [293, 221] width 180 height 31
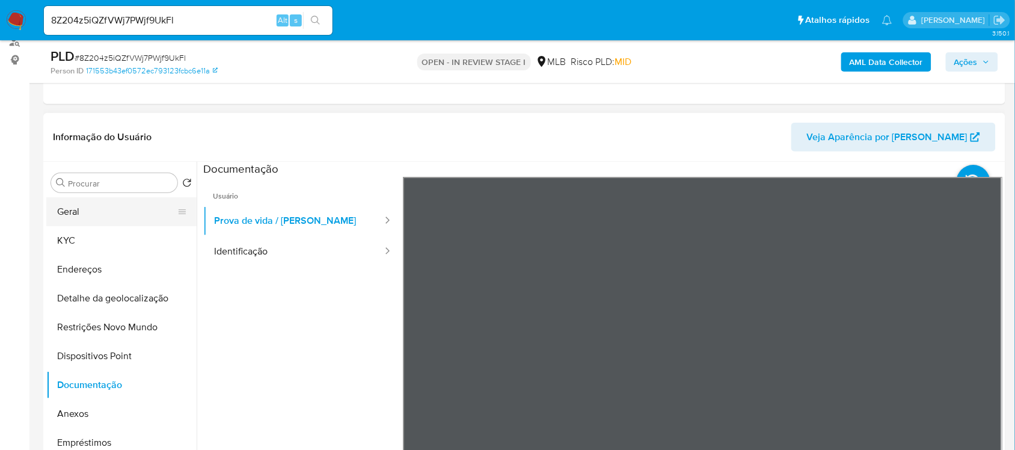
click at [159, 220] on button "Geral" at bounding box center [116, 211] width 141 height 29
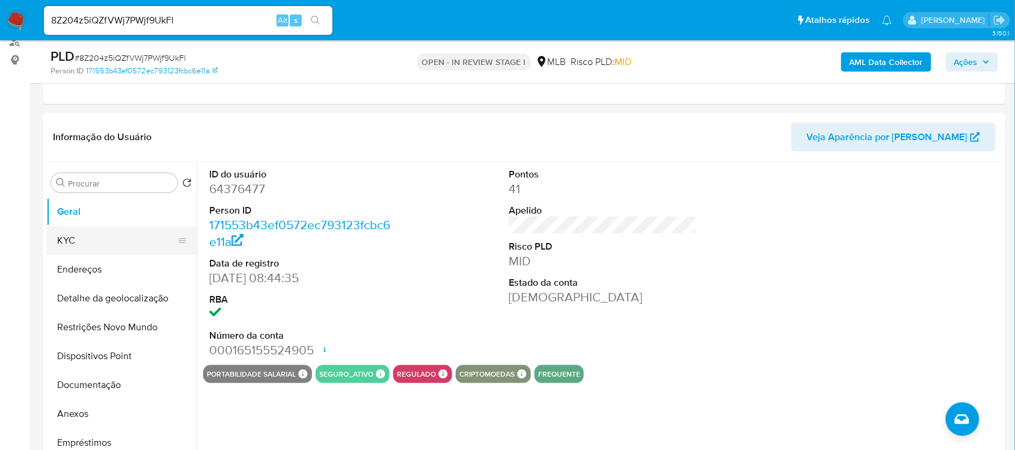
click at [83, 244] on button "KYC" at bounding box center [116, 240] width 141 height 29
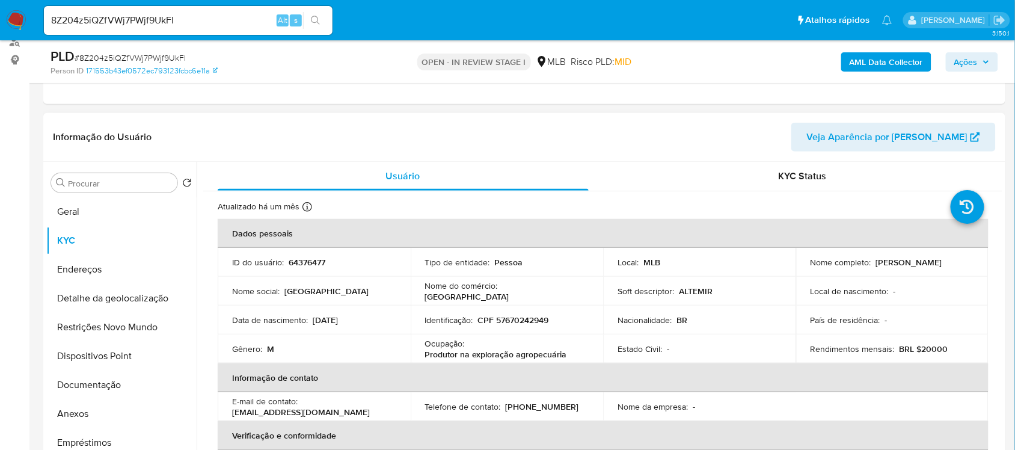
scroll to position [75, 0]
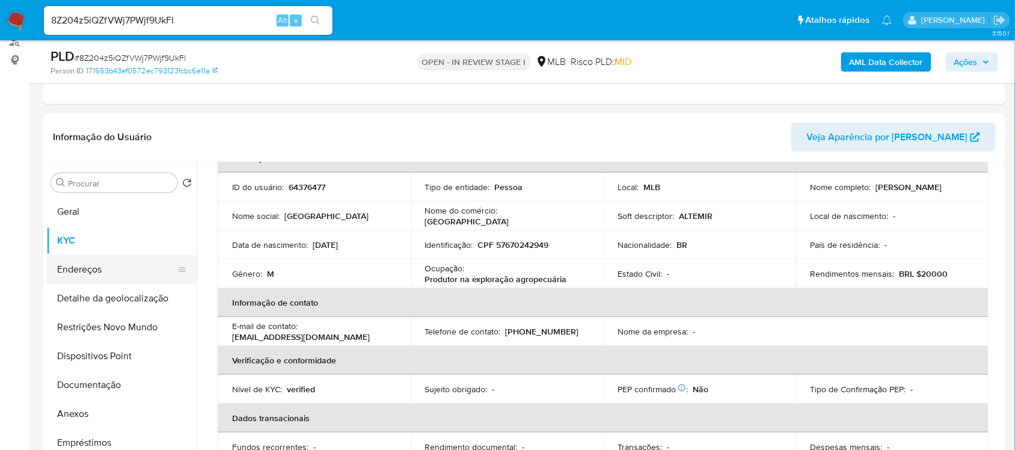
click at [81, 271] on button "Endereços" at bounding box center [116, 269] width 141 height 29
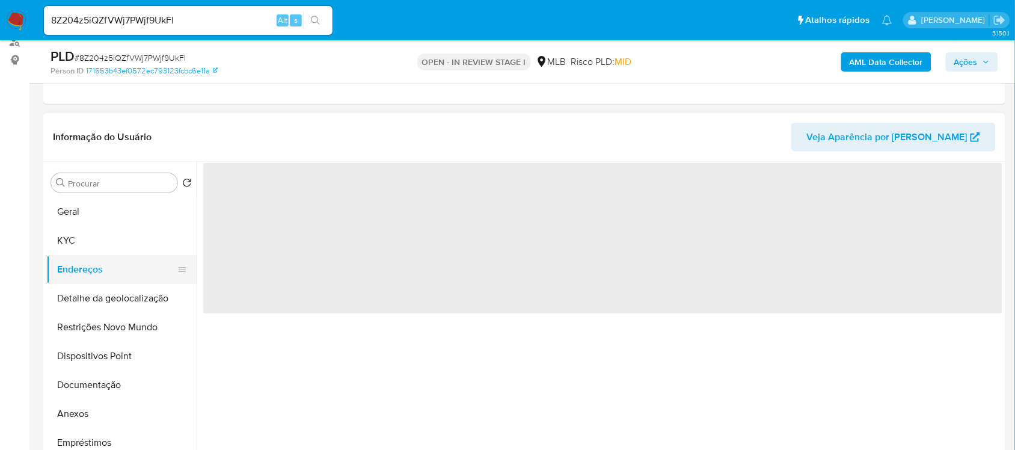
scroll to position [0, 0]
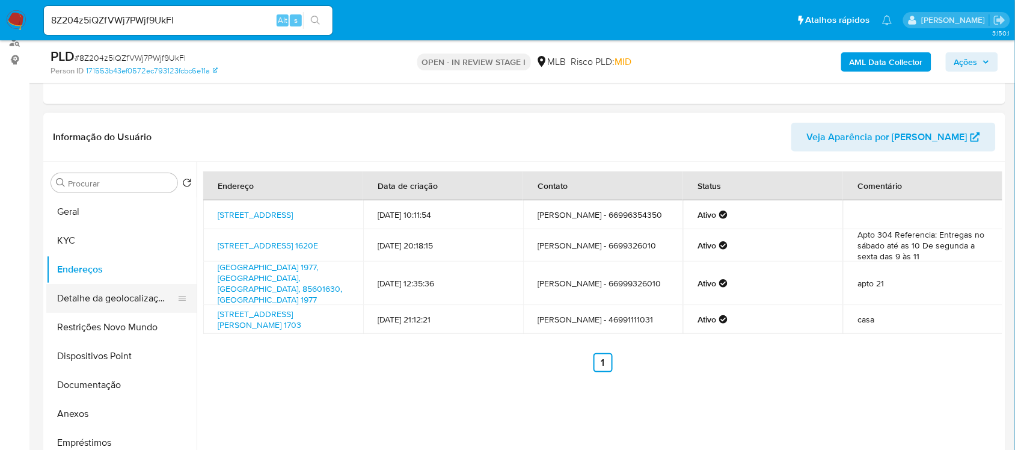
click at [106, 300] on button "Detalhe da geolocalização" at bounding box center [116, 298] width 141 height 29
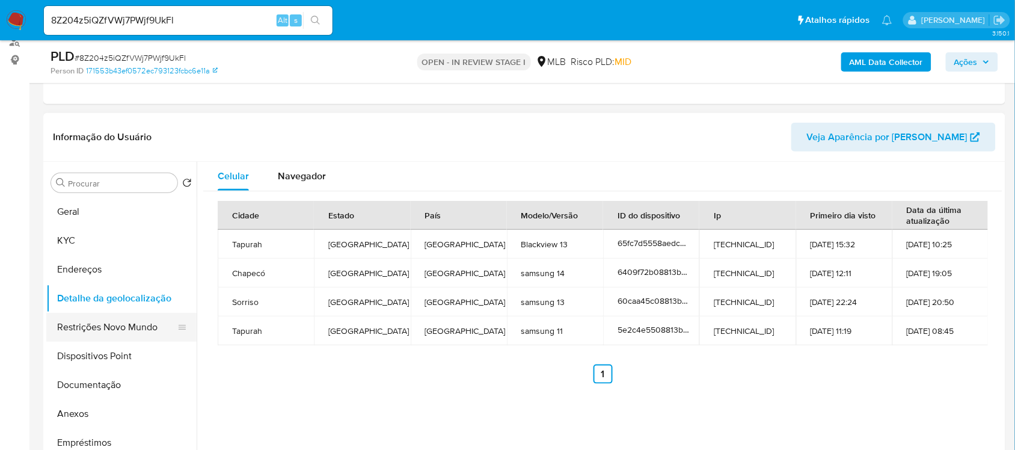
click at [138, 327] on button "Restrições Novo Mundo" at bounding box center [116, 327] width 141 height 29
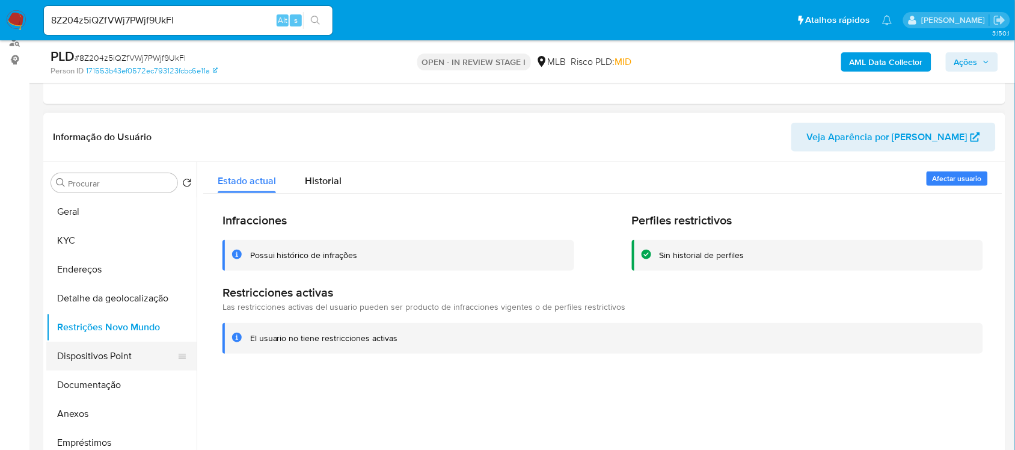
click at [111, 360] on button "Dispositivos Point" at bounding box center [116, 356] width 141 height 29
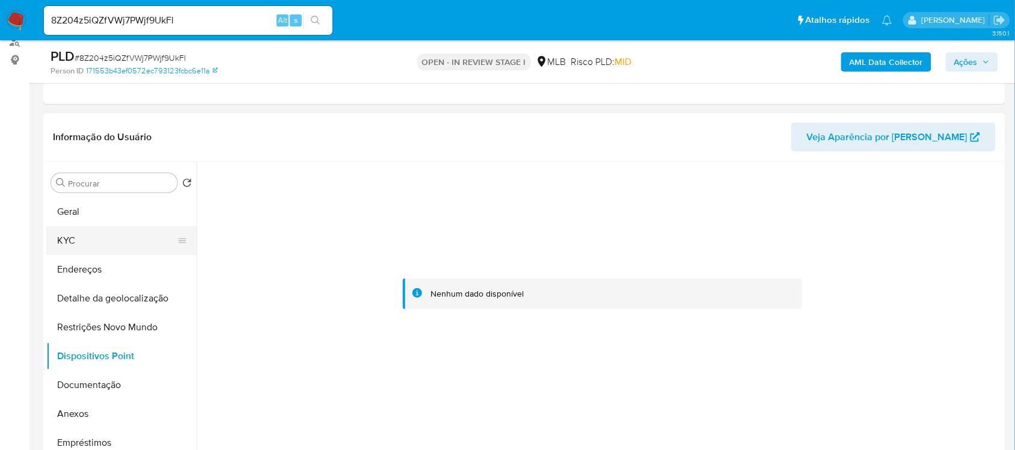
click at [82, 241] on button "KYC" at bounding box center [116, 240] width 141 height 29
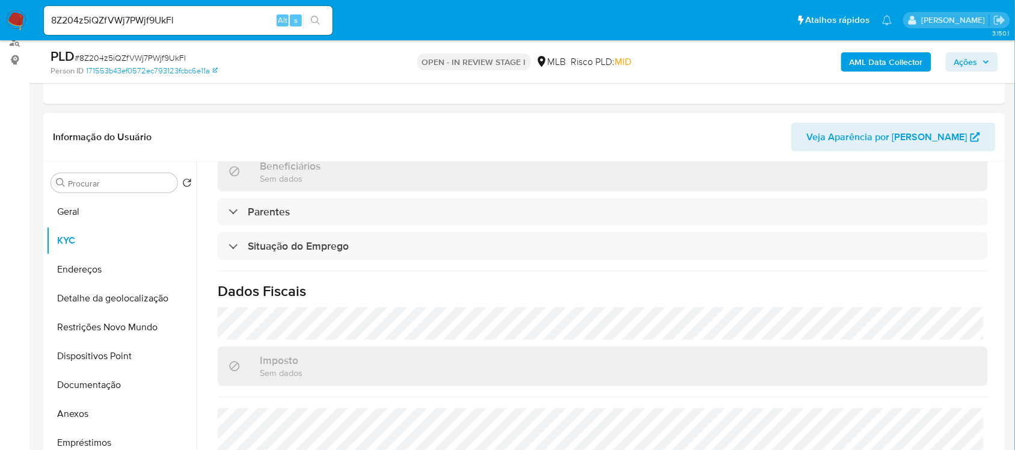
scroll to position [511, 0]
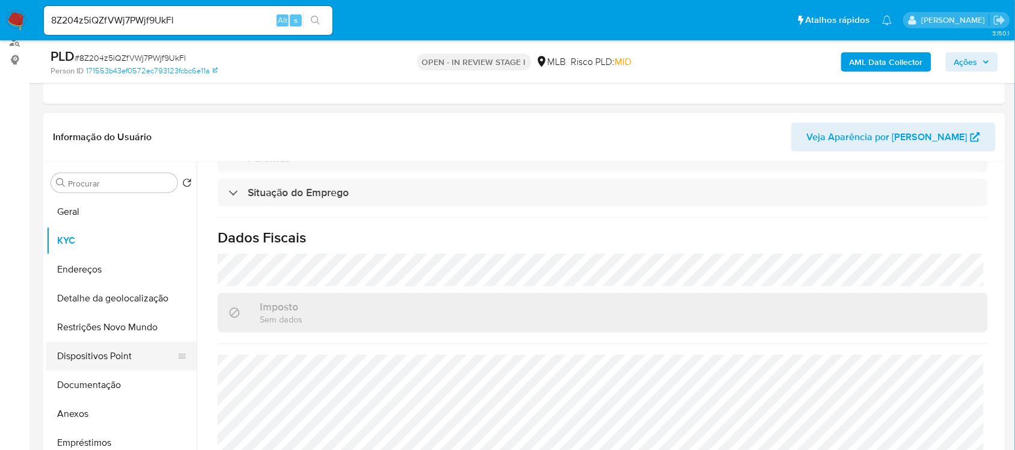
click at [95, 348] on button "Dispositivos Point" at bounding box center [116, 356] width 141 height 29
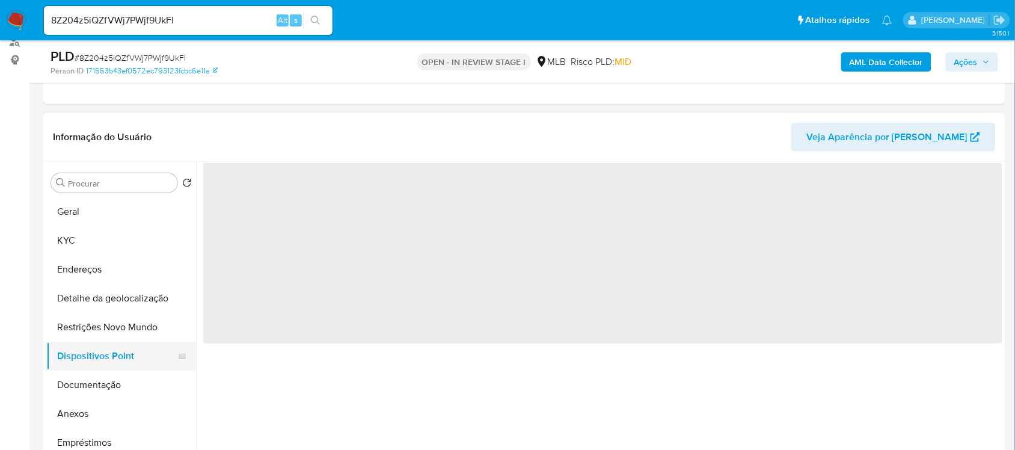
scroll to position [0, 0]
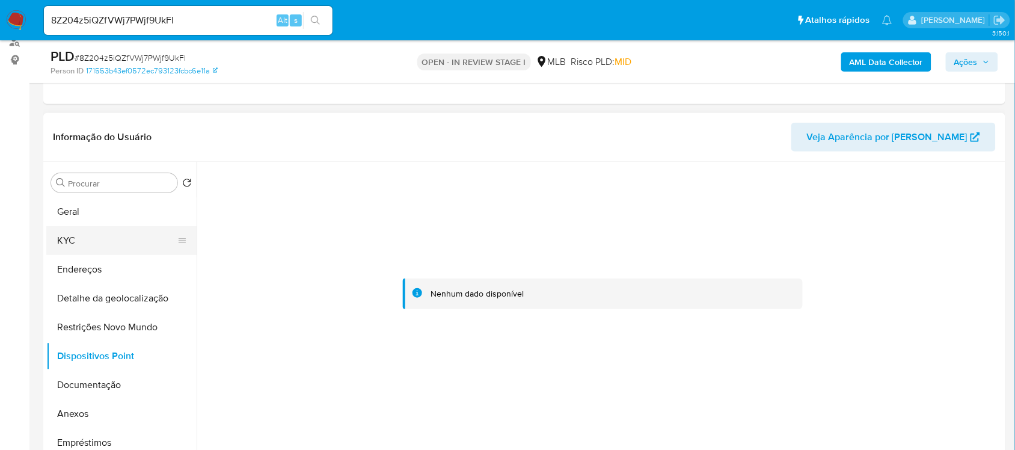
click at [86, 242] on button "KYC" at bounding box center [116, 240] width 141 height 29
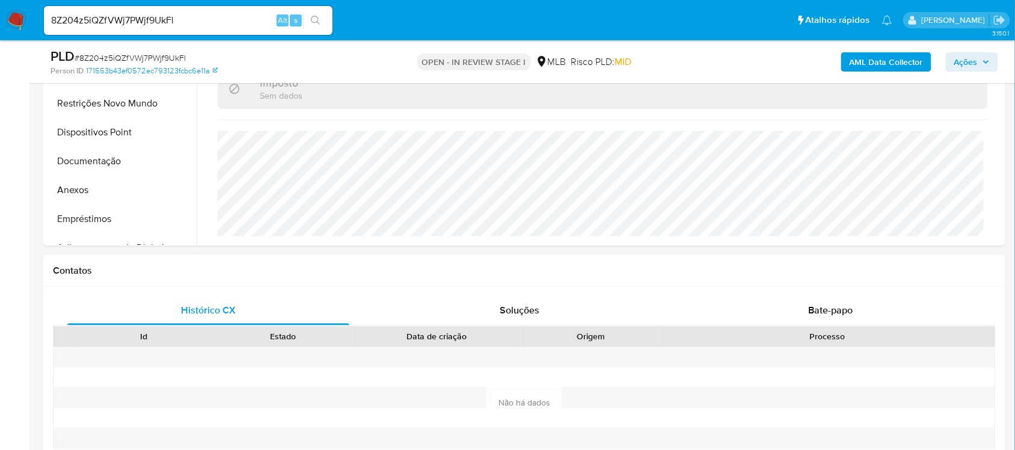
scroll to position [376, 0]
